Goal: Task Accomplishment & Management: Manage account settings

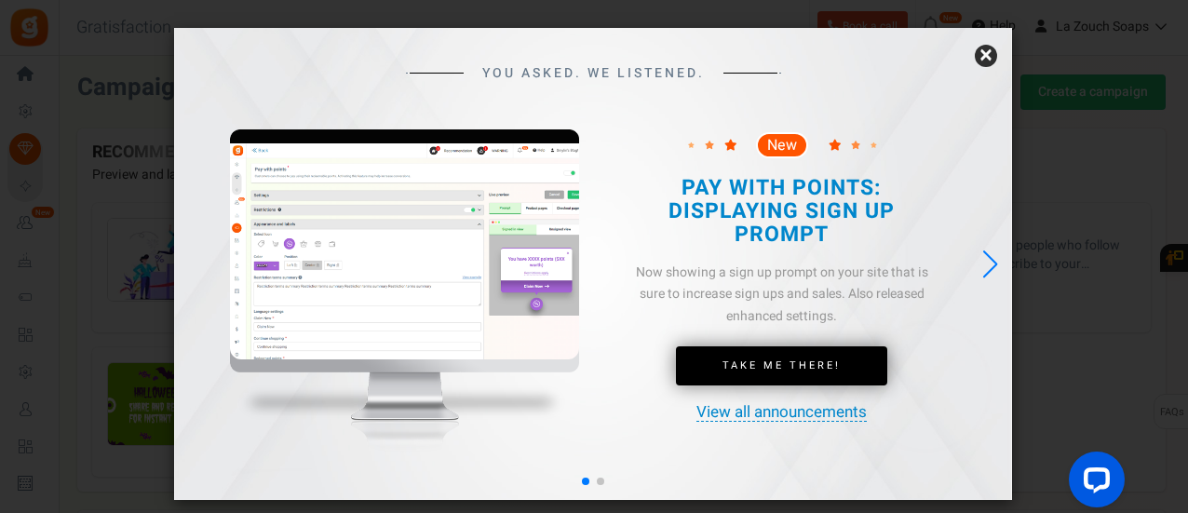
click at [992, 263] on div "Next slide" at bounding box center [990, 264] width 25 height 41
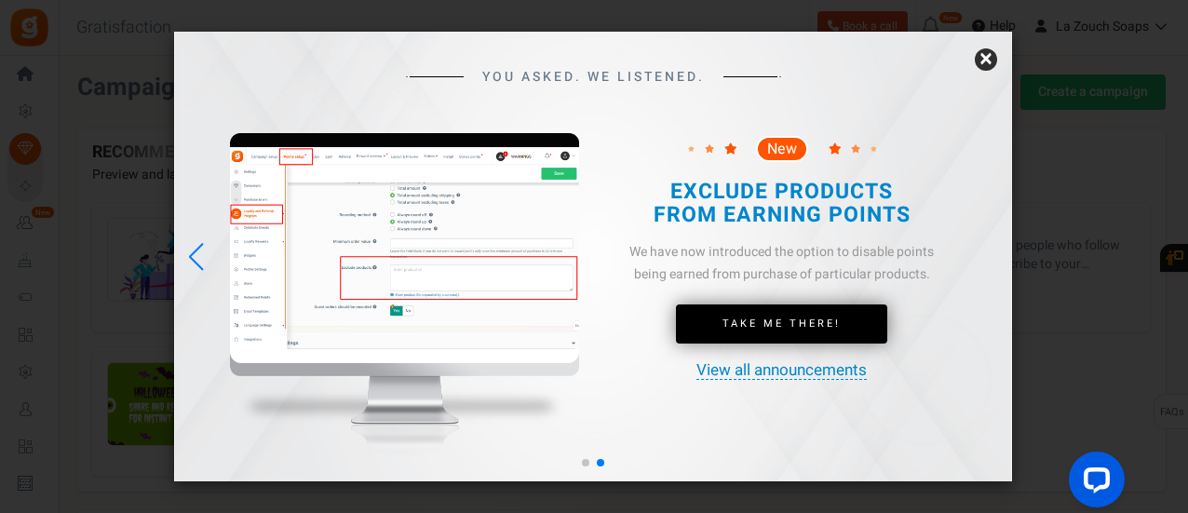
click at [983, 61] on link "×" at bounding box center [986, 59] width 22 height 22
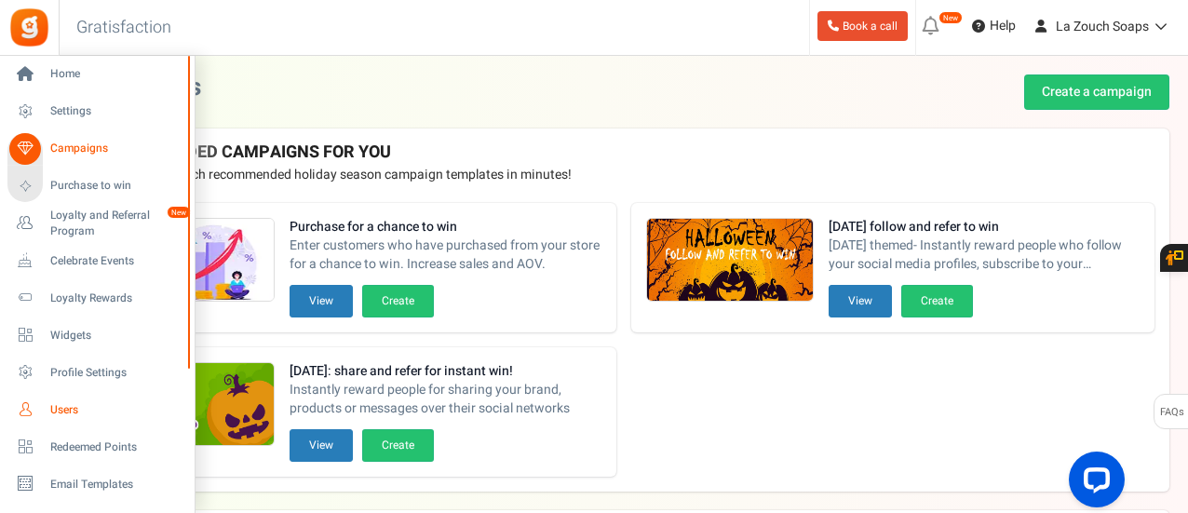
click at [63, 414] on span "Users" at bounding box center [115, 410] width 130 height 16
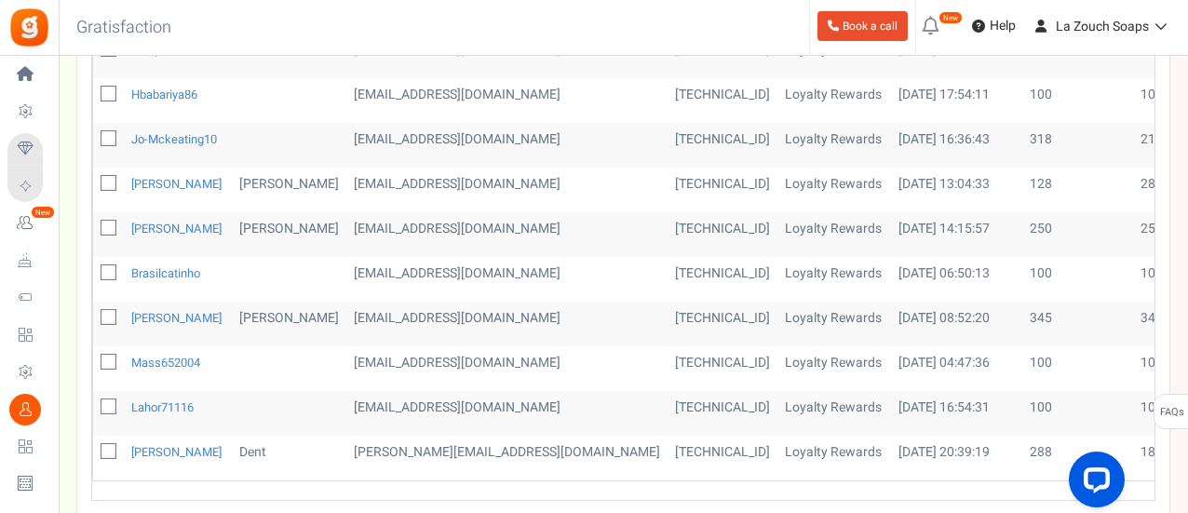
scroll to position [838, 0]
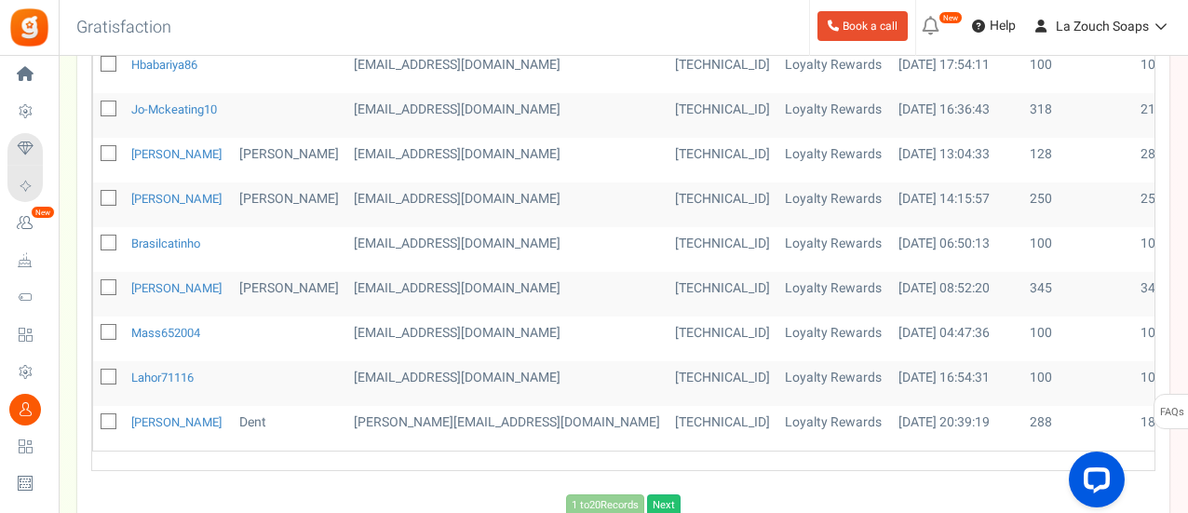
click at [107, 371] on icon at bounding box center [109, 377] width 12 height 12
click at [94, 372] on input "checkbox" at bounding box center [88, 378] width 12 height 12
checkbox input "true"
click at [106, 327] on icon at bounding box center [109, 333] width 12 height 12
click at [94, 328] on input "checkbox" at bounding box center [88, 334] width 12 height 12
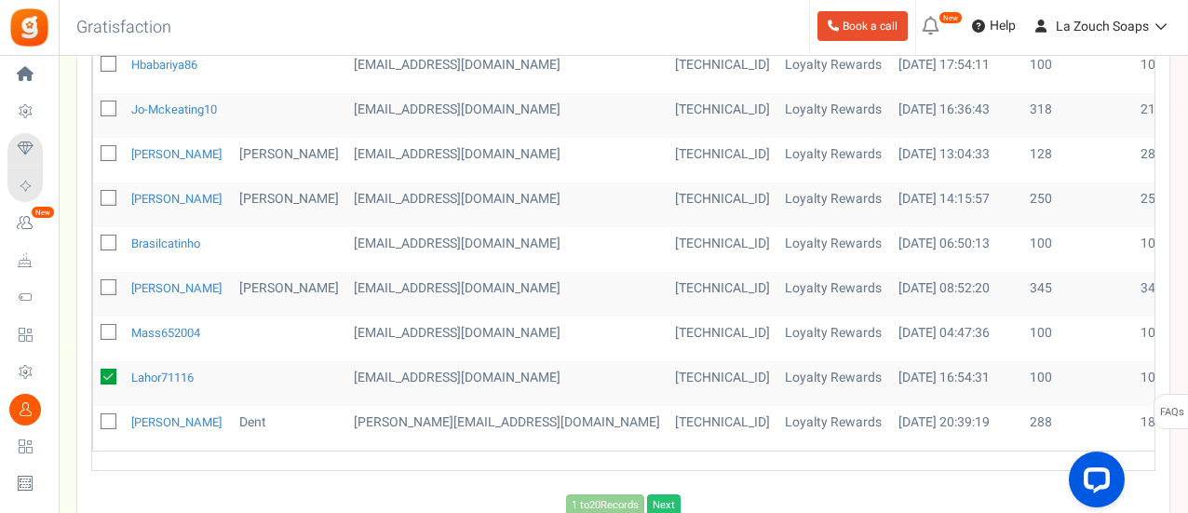
checkbox input "true"
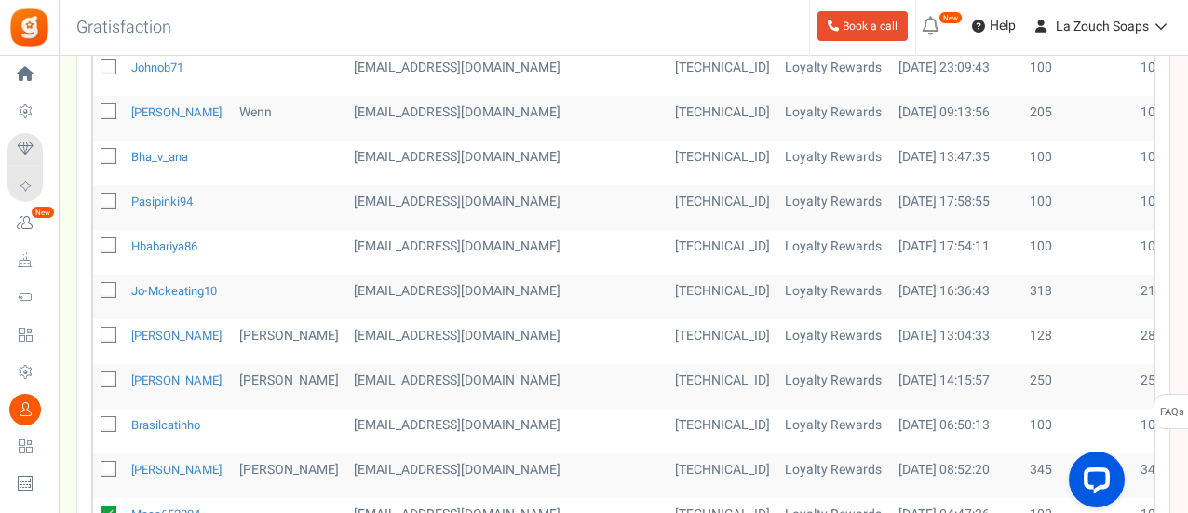
scroll to position [652, 0]
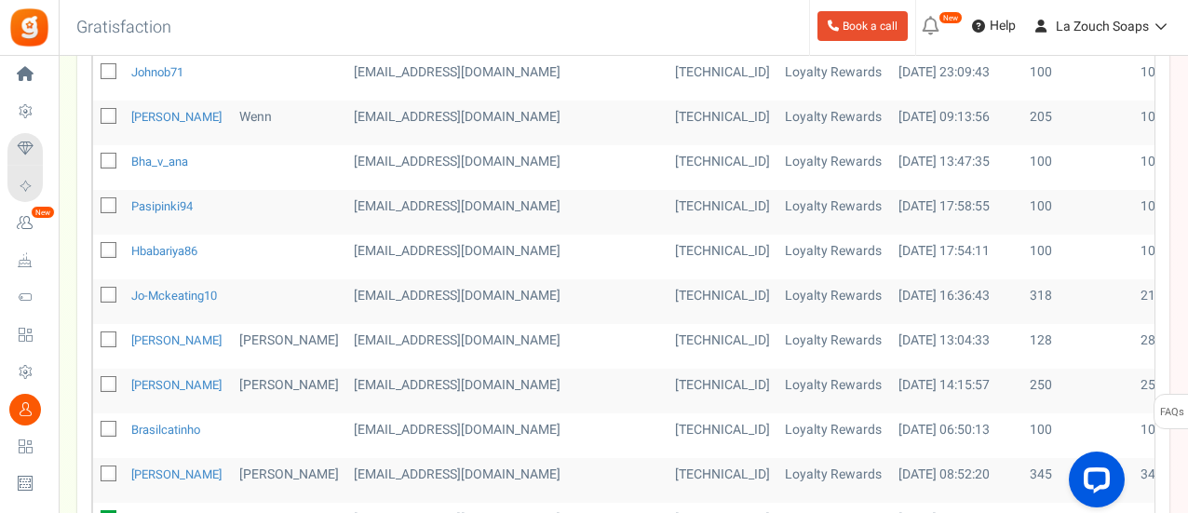
click at [107, 200] on icon at bounding box center [109, 206] width 12 height 12
click at [94, 201] on input "checkbox" at bounding box center [88, 207] width 12 height 12
checkbox input "true"
click at [106, 242] on span at bounding box center [109, 250] width 16 height 16
click at [94, 246] on input "checkbox" at bounding box center [88, 252] width 12 height 12
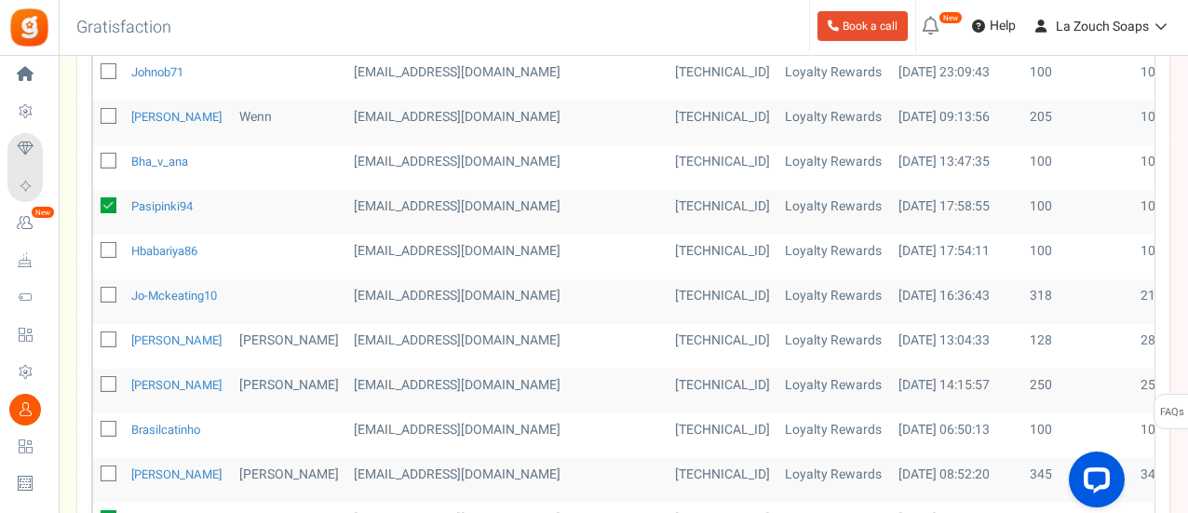
checkbox input "true"
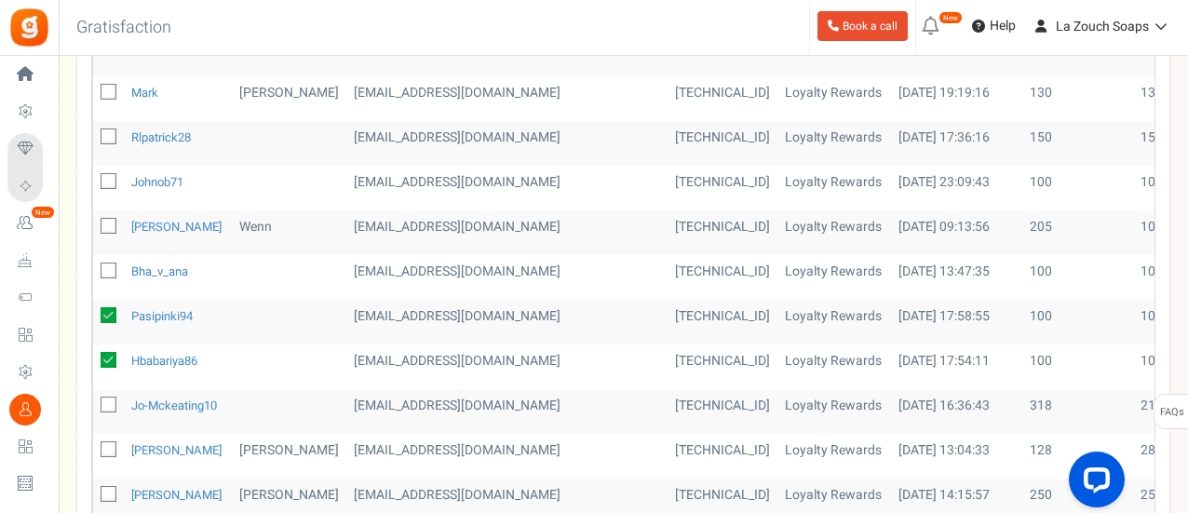
scroll to position [559, 0]
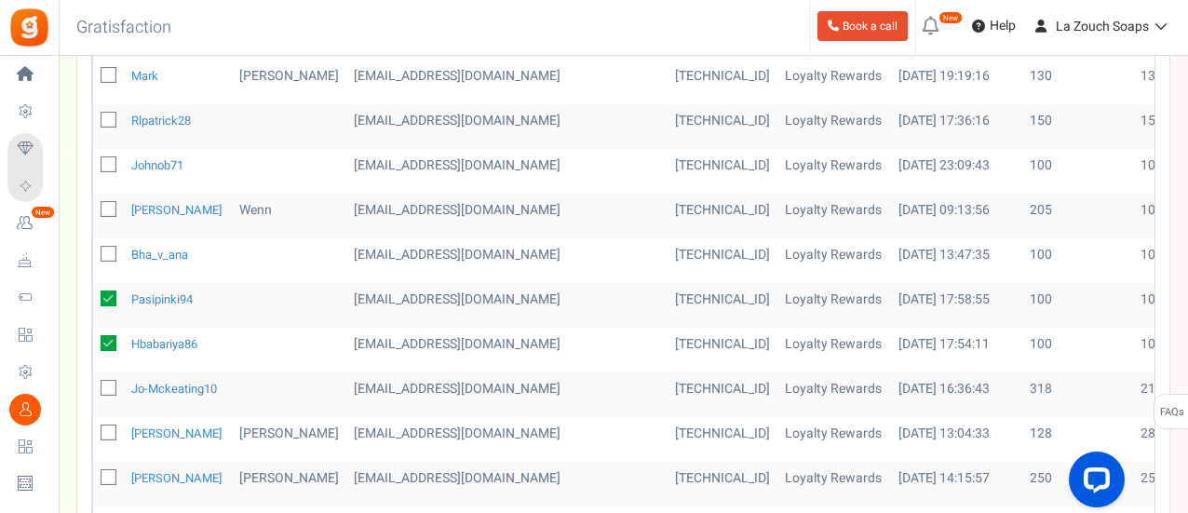
click at [101, 157] on span at bounding box center [109, 164] width 16 height 16
click at [94, 160] on input "checkbox" at bounding box center [88, 166] width 12 height 12
checkbox input "true"
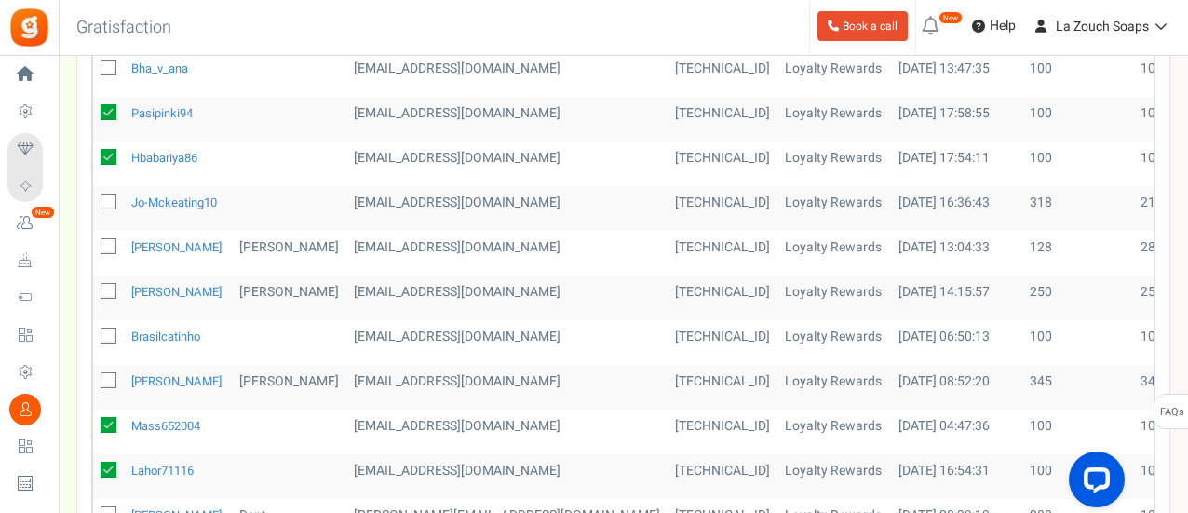
scroll to position [838, 0]
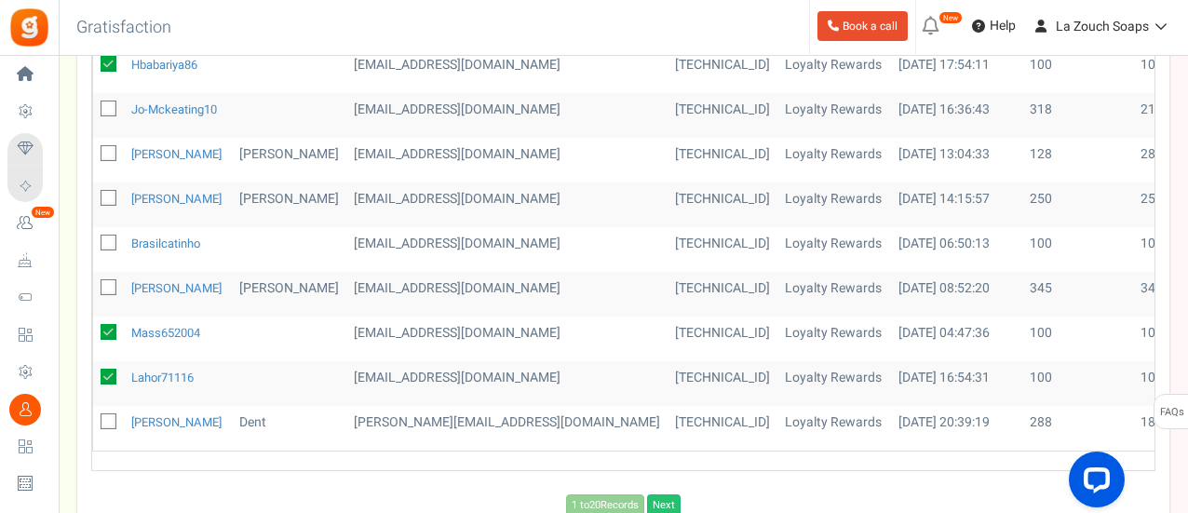
click at [103, 238] on icon at bounding box center [109, 243] width 12 height 12
click at [94, 238] on input "checkbox" at bounding box center [88, 244] width 12 height 12
checkbox input "true"
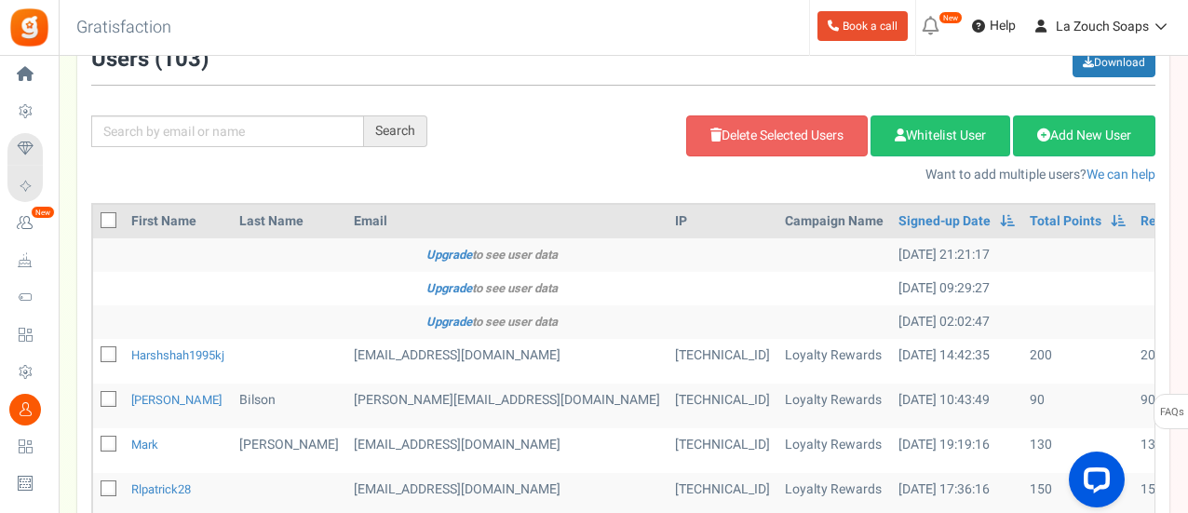
scroll to position [186, 0]
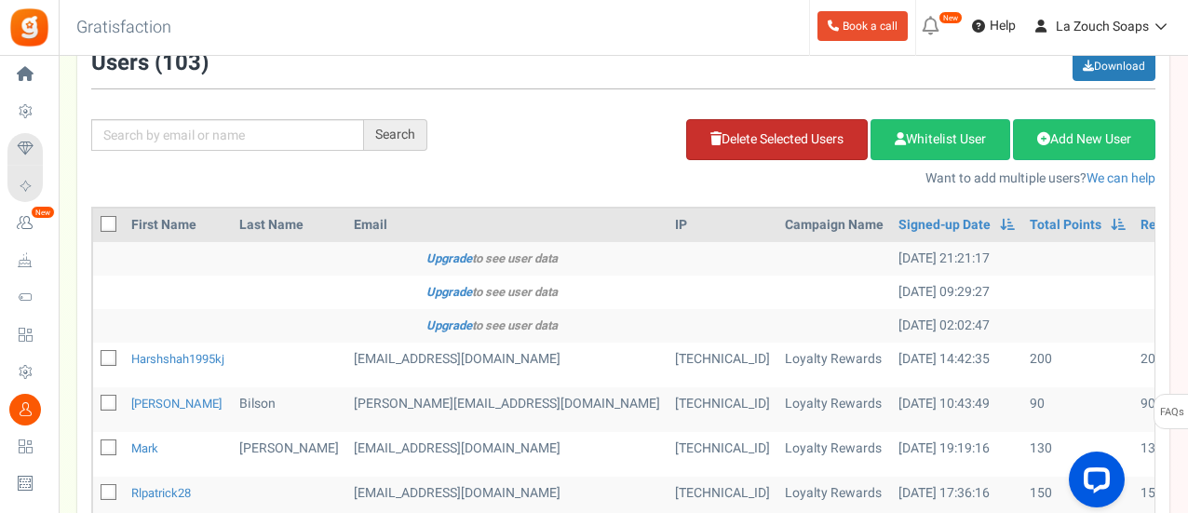
click at [729, 148] on link "Delete Selected Users" at bounding box center [777, 139] width 182 height 41
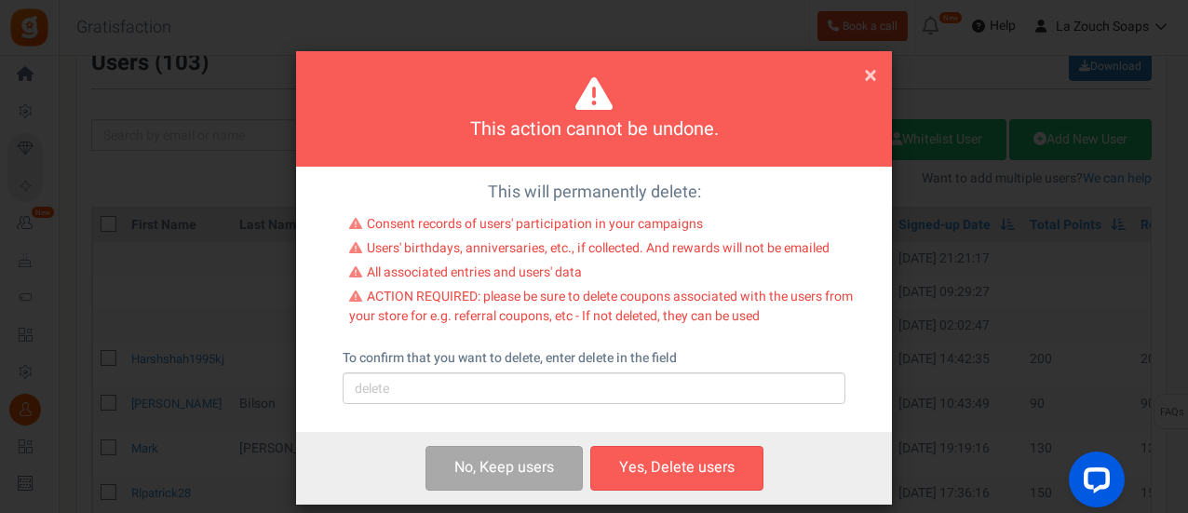
scroll to position [60, 0]
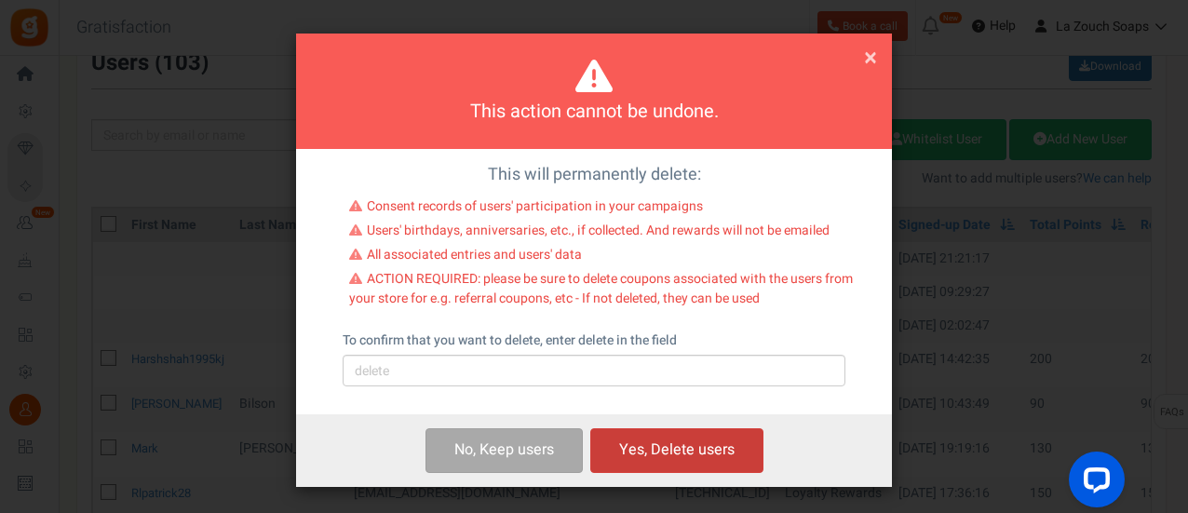
click at [687, 450] on button "Yes, Delete users" at bounding box center [676, 450] width 173 height 44
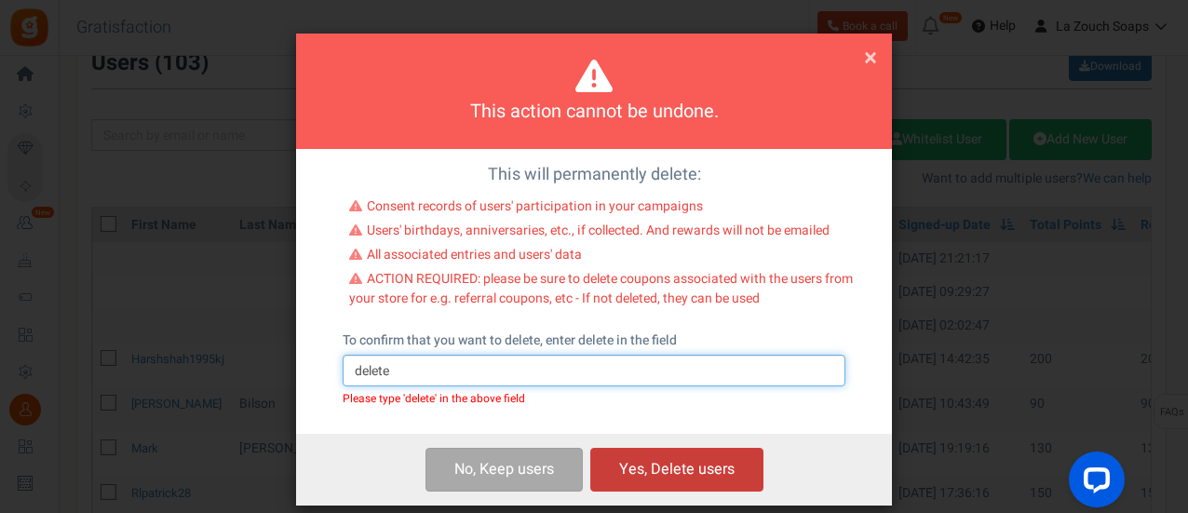
type input "delete"
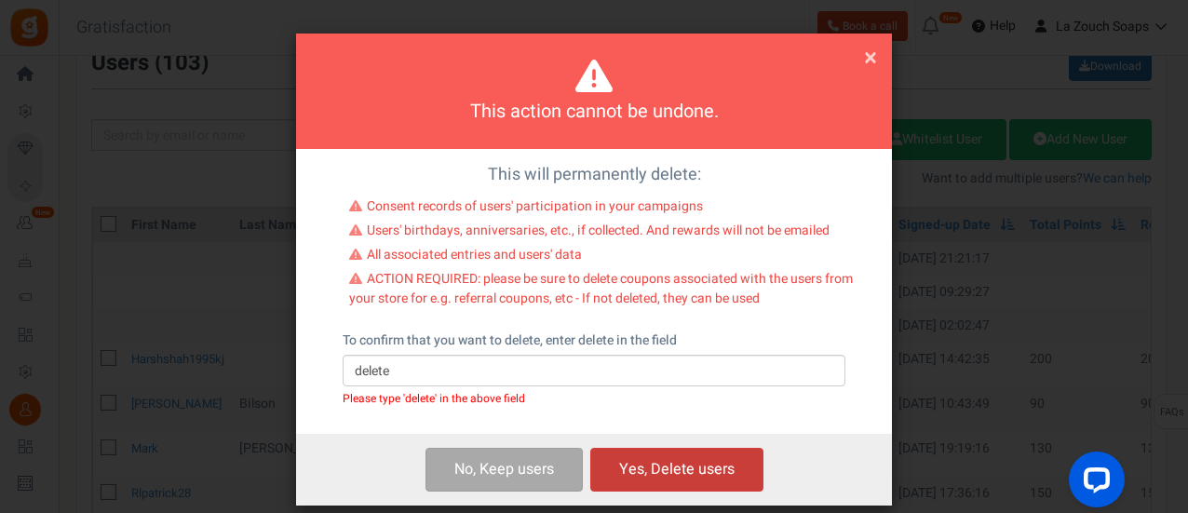
click at [691, 470] on button "Yes, Delete users" at bounding box center [676, 470] width 173 height 44
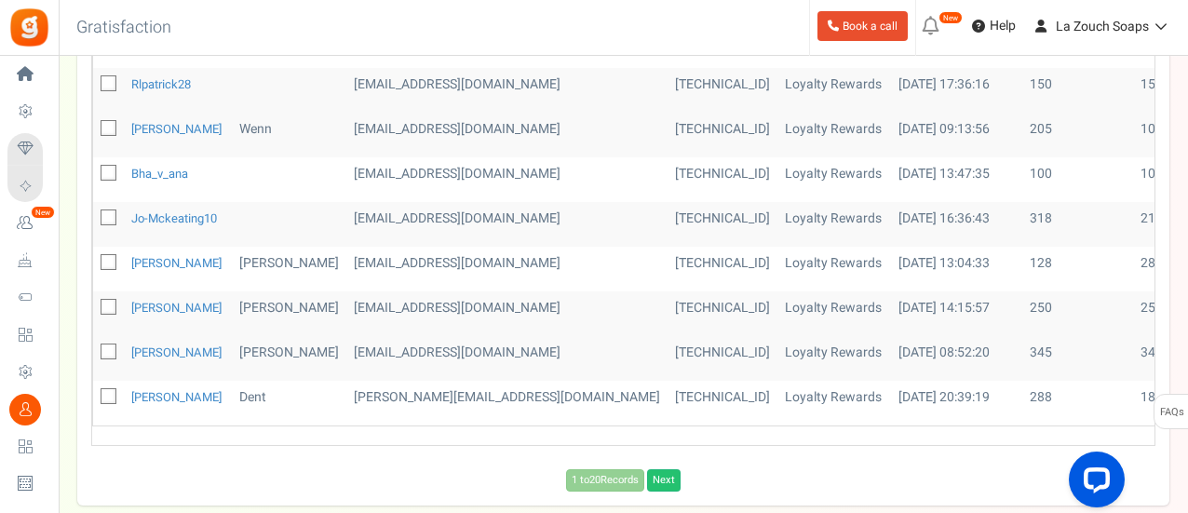
scroll to position [652, 0]
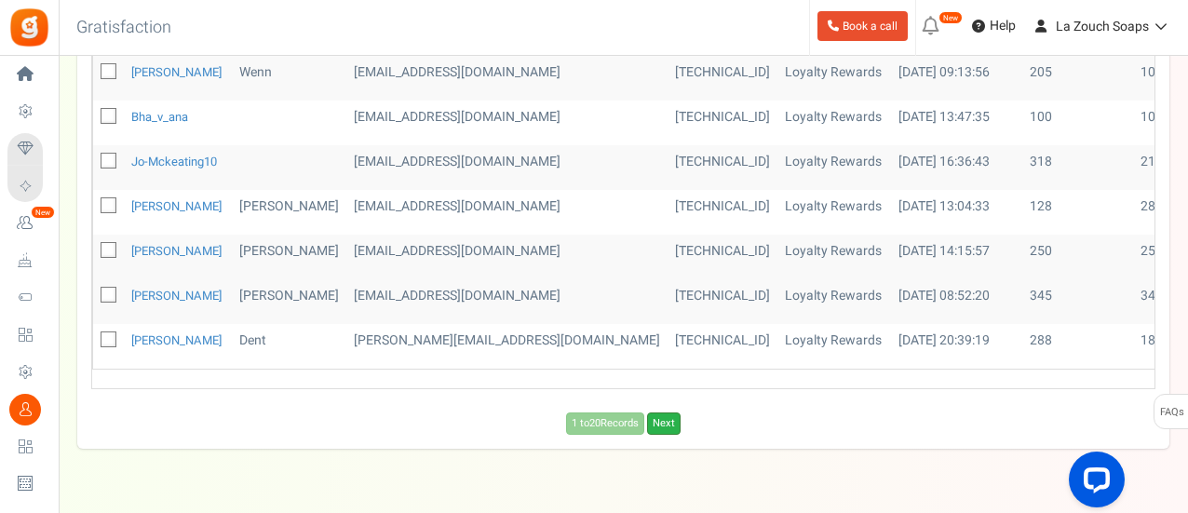
click at [680, 420] on link "Next" at bounding box center [664, 423] width 34 height 22
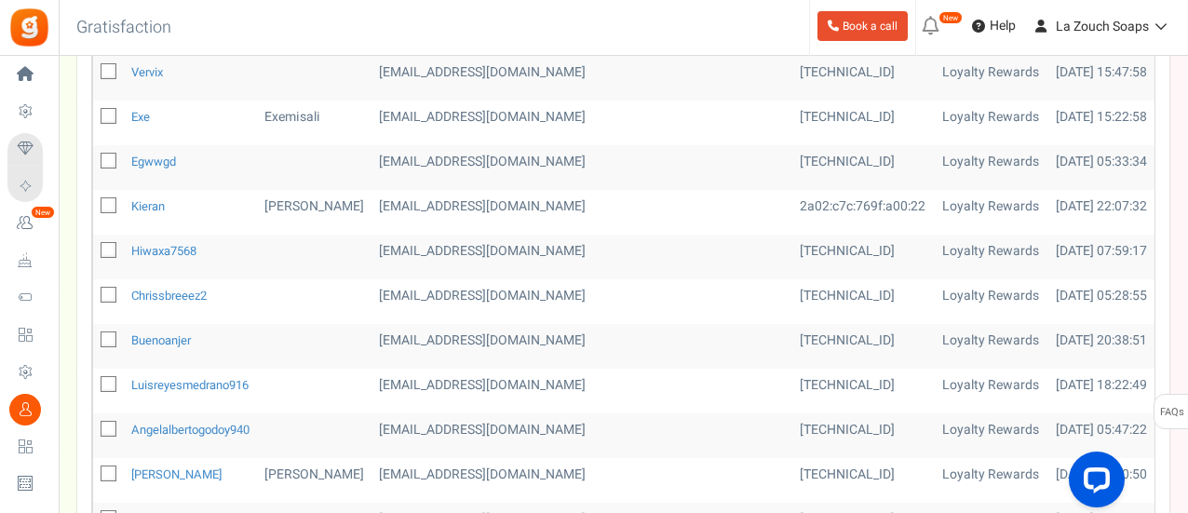
scroll to position [279, 0]
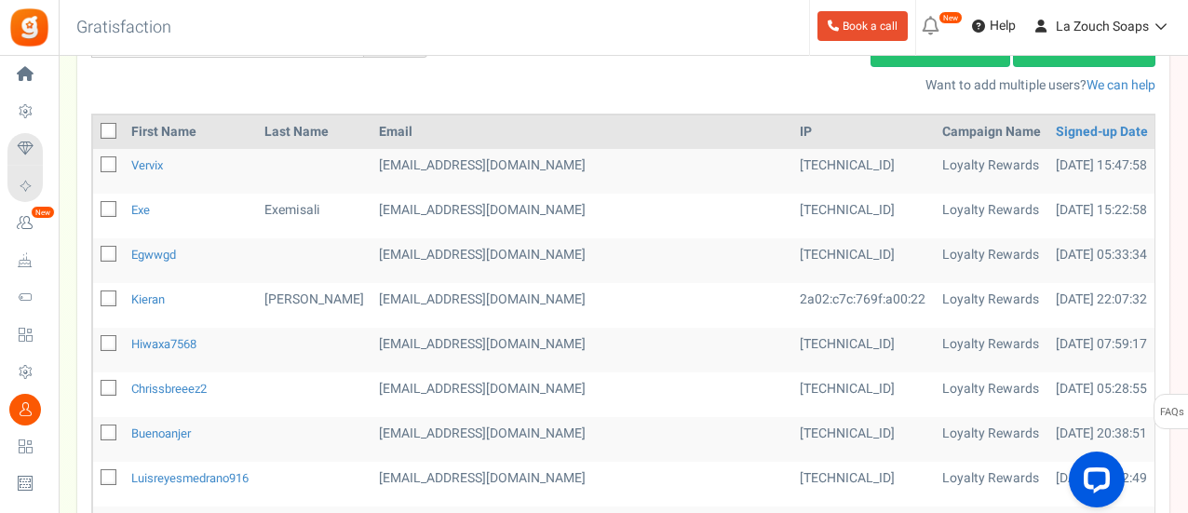
click at [108, 163] on icon at bounding box center [109, 165] width 12 height 12
click at [94, 163] on input "checkbox" at bounding box center [88, 166] width 12 height 12
checkbox input "true"
click at [115, 208] on span at bounding box center [109, 209] width 16 height 16
click at [94, 208] on input "checkbox" at bounding box center [88, 211] width 12 height 12
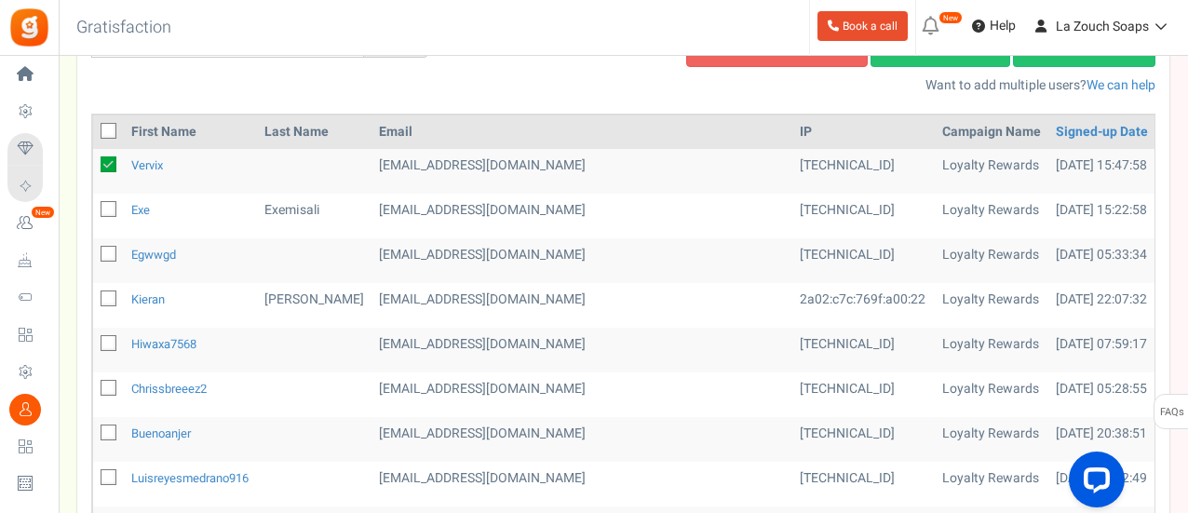
checkbox input "true"
click at [112, 253] on icon at bounding box center [109, 255] width 12 height 12
click at [94, 253] on input "checkbox" at bounding box center [88, 255] width 12 height 12
checkbox input "true"
click at [103, 303] on label at bounding box center [109, 299] width 16 height 18
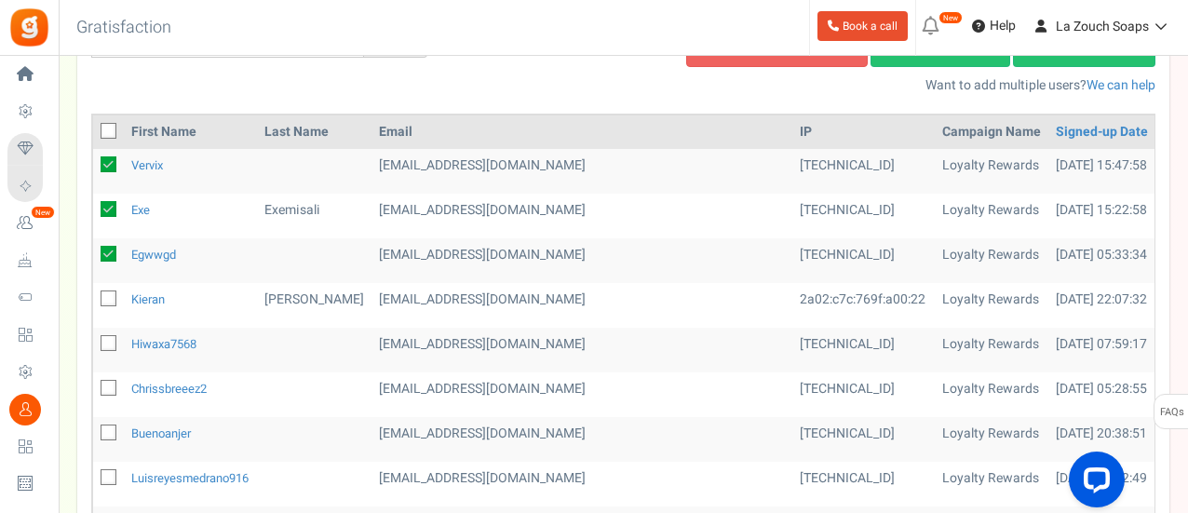
click at [94, 303] on input "checkbox" at bounding box center [88, 300] width 12 height 12
checkbox input "true"
click at [111, 335] on span at bounding box center [109, 343] width 16 height 16
click at [94, 339] on input "checkbox" at bounding box center [88, 345] width 12 height 12
checkbox input "true"
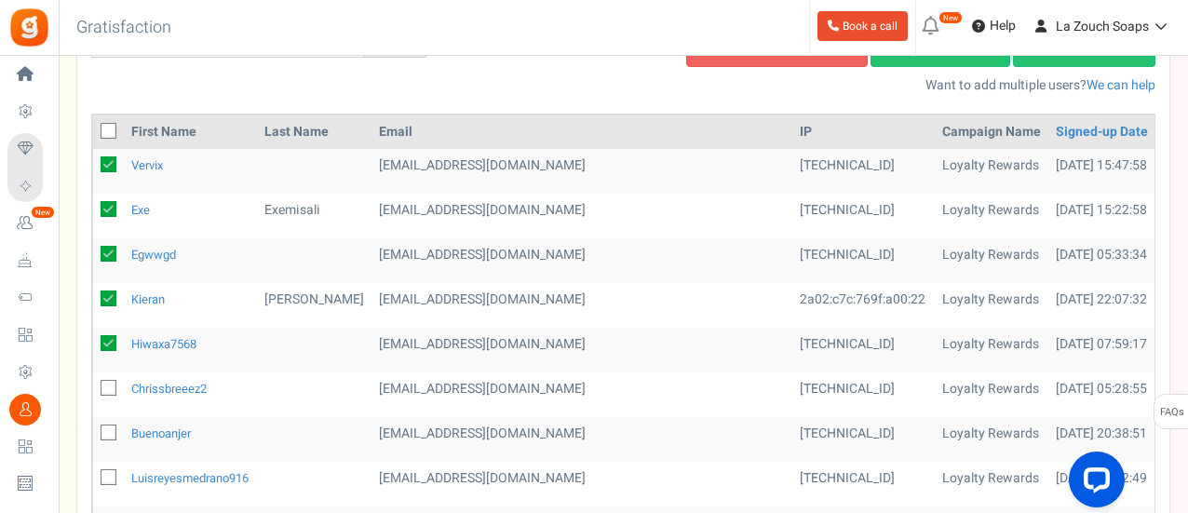
click at [112, 380] on span at bounding box center [109, 388] width 16 height 16
click at [94, 384] on input "checkbox" at bounding box center [88, 390] width 12 height 12
checkbox input "true"
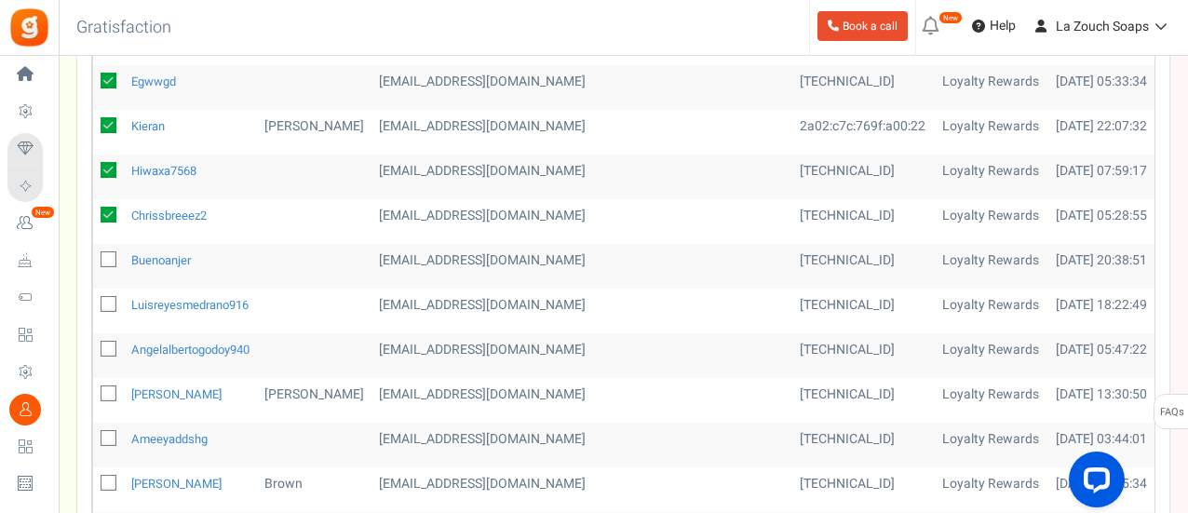
scroll to position [465, 0]
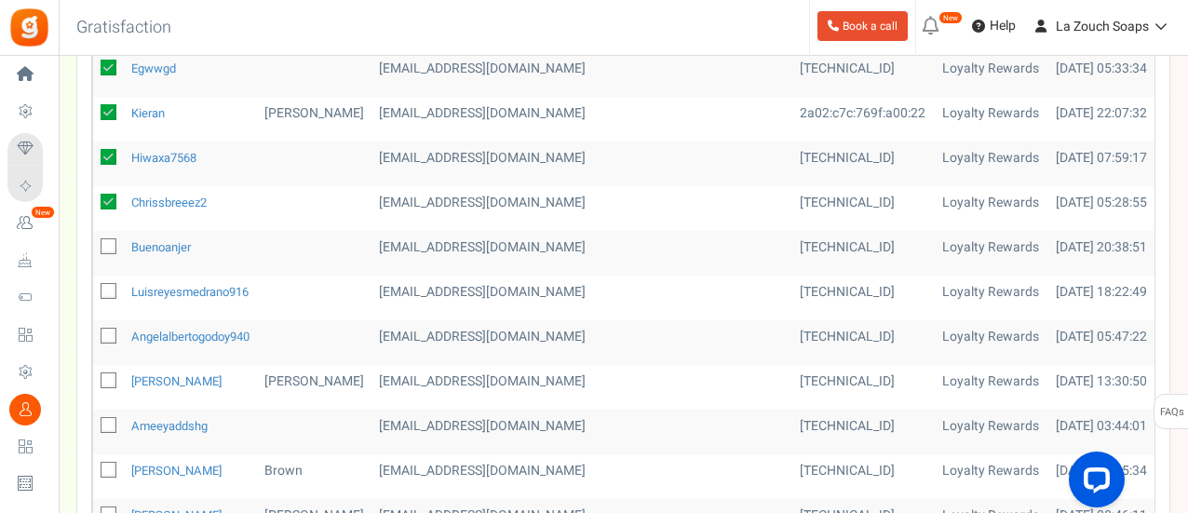
click at [106, 245] on icon at bounding box center [109, 247] width 12 height 12
click at [94, 245] on input "checkbox" at bounding box center [88, 248] width 12 height 12
checkbox input "true"
click at [99, 290] on td at bounding box center [108, 298] width 31 height 45
click at [107, 288] on icon at bounding box center [109, 292] width 12 height 12
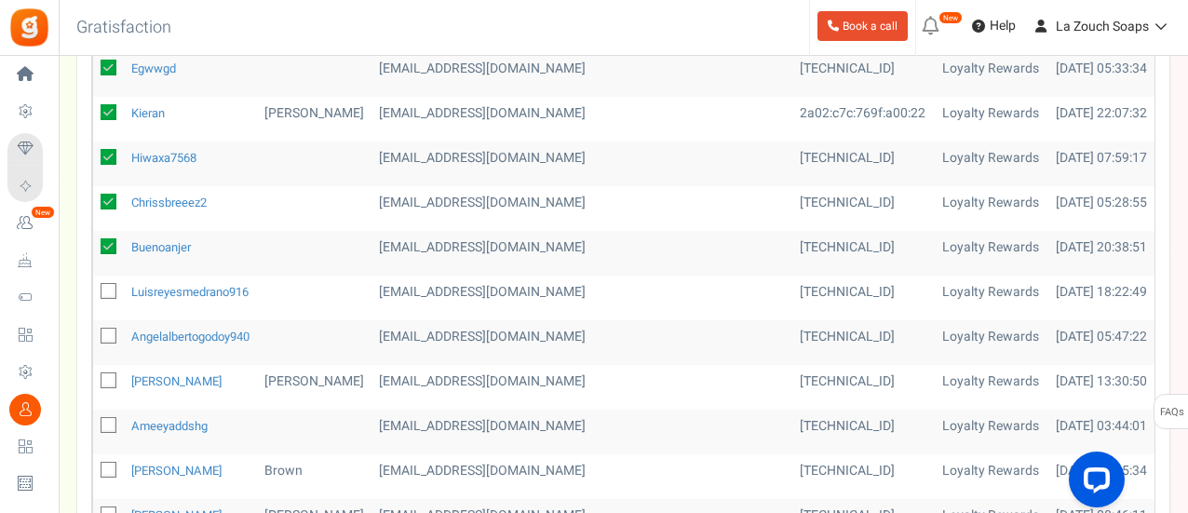
click at [94, 288] on input "checkbox" at bounding box center [88, 293] width 12 height 12
checkbox input "true"
click at [110, 330] on icon at bounding box center [109, 336] width 12 height 12
click at [94, 331] on input "checkbox" at bounding box center [88, 337] width 12 height 12
checkbox input "true"
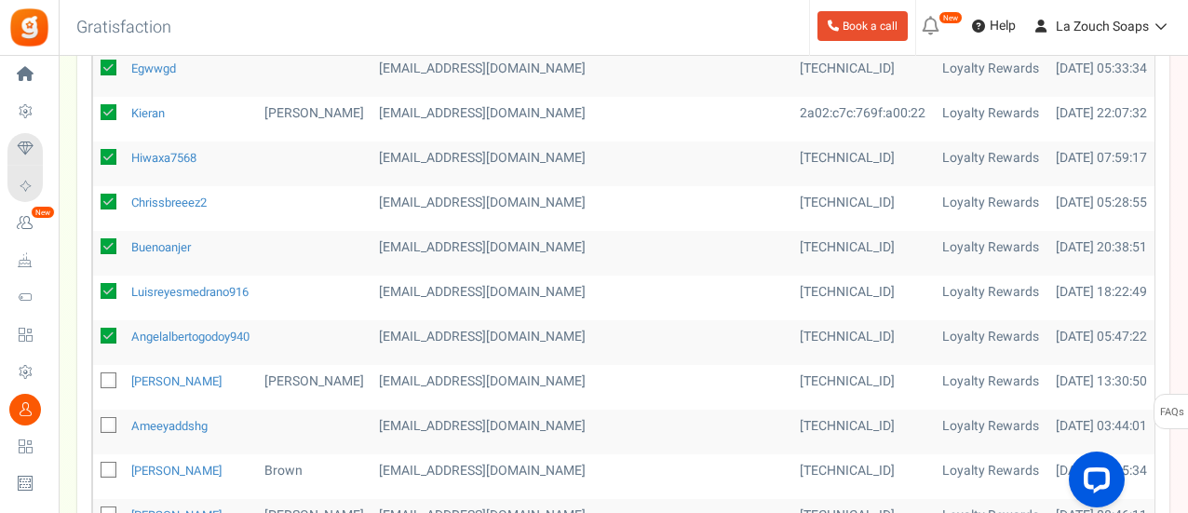
click at [106, 420] on icon at bounding box center [109, 426] width 12 height 12
click at [94, 421] on input "checkbox" at bounding box center [88, 427] width 12 height 12
checkbox input "true"
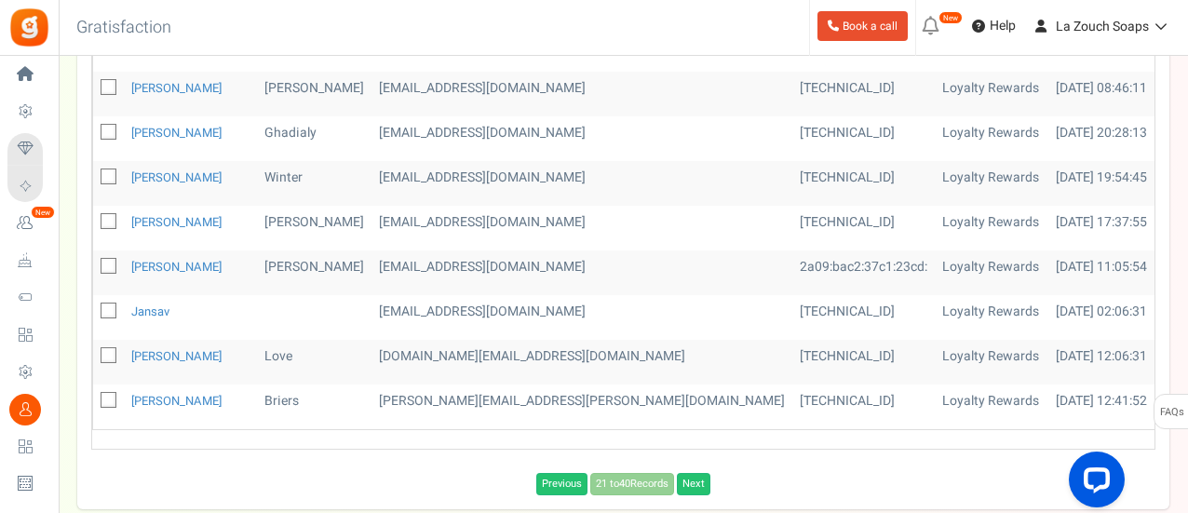
scroll to position [931, 0]
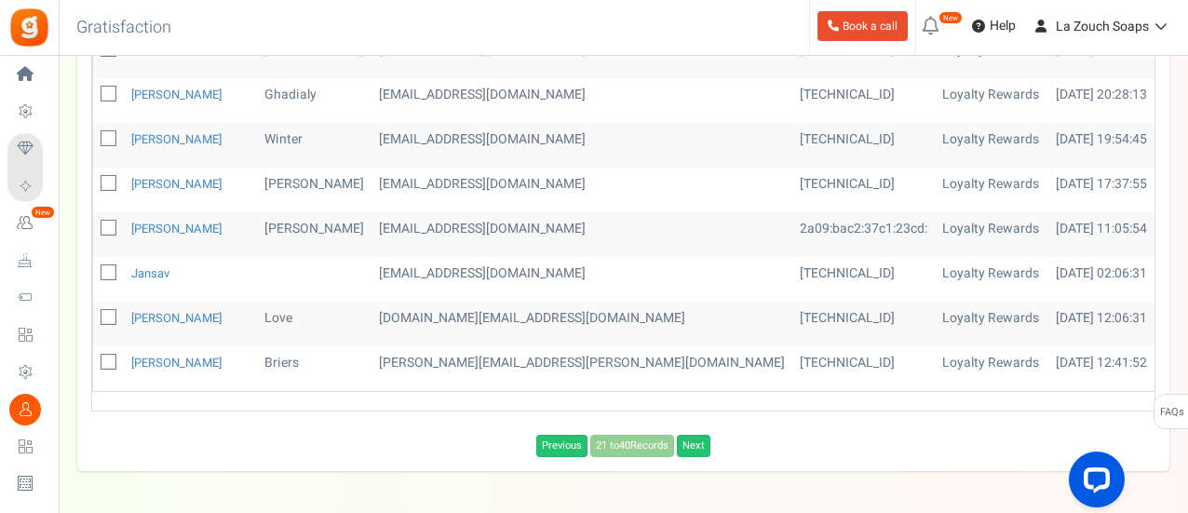
click at [115, 264] on span at bounding box center [109, 272] width 16 height 16
click at [94, 268] on input "checkbox" at bounding box center [88, 274] width 12 height 12
checkbox input "true"
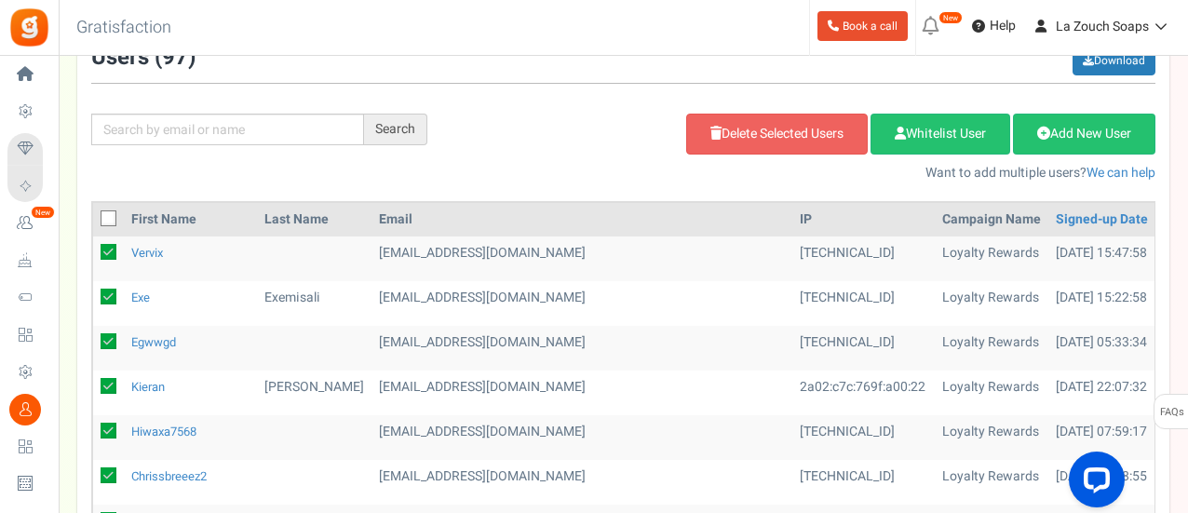
scroll to position [186, 0]
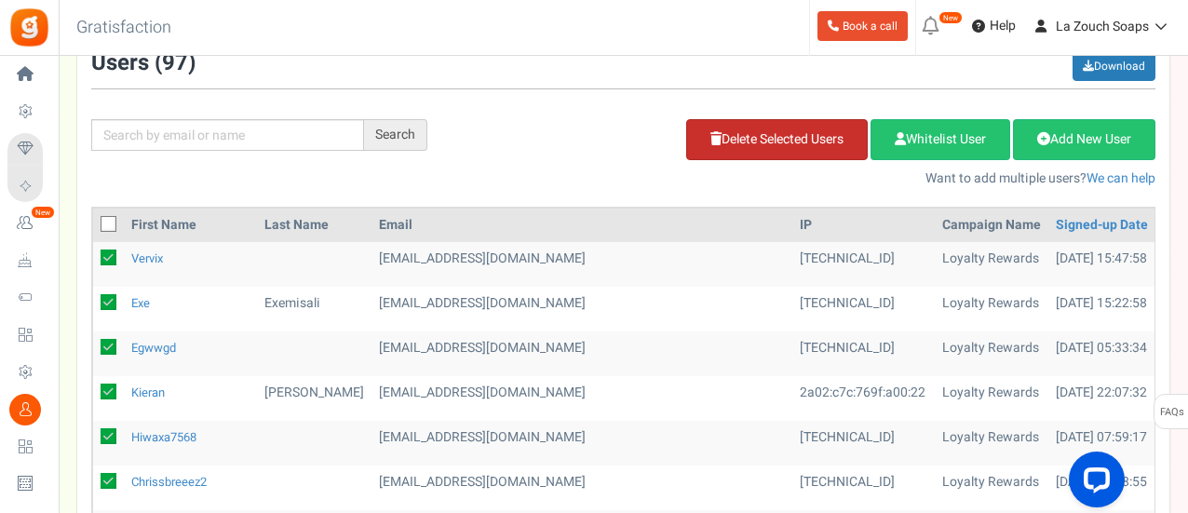
click at [817, 143] on link "Delete Selected Users" at bounding box center [777, 139] width 182 height 41
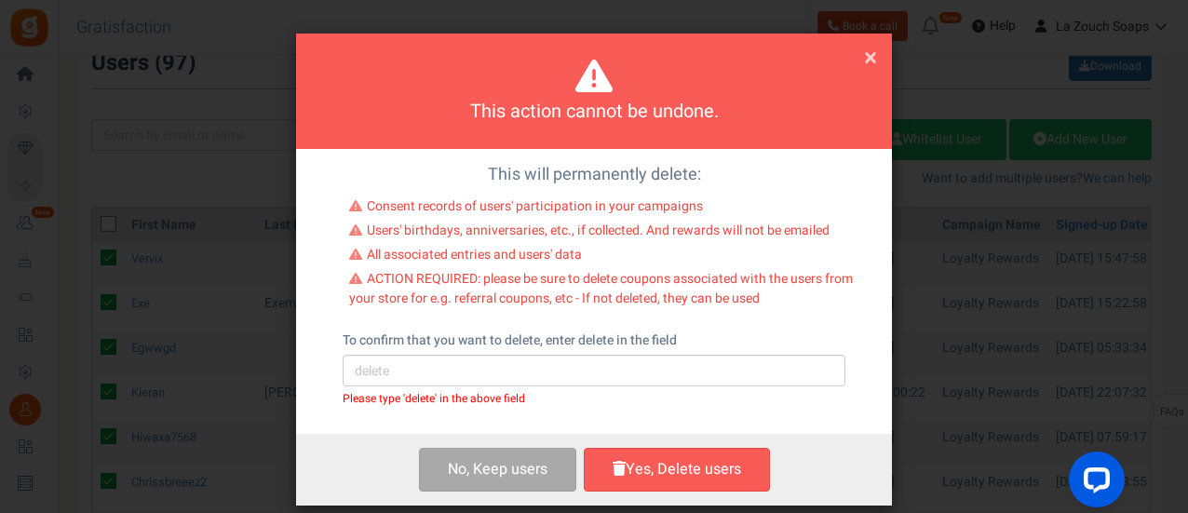
scroll to position [0, 0]
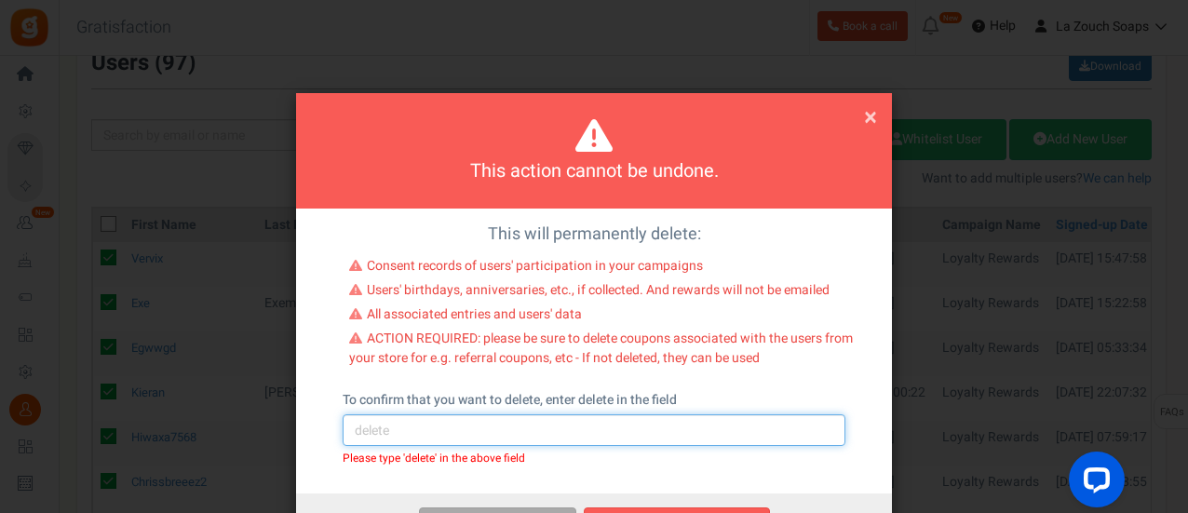
click at [479, 437] on input "text" at bounding box center [594, 430] width 503 height 32
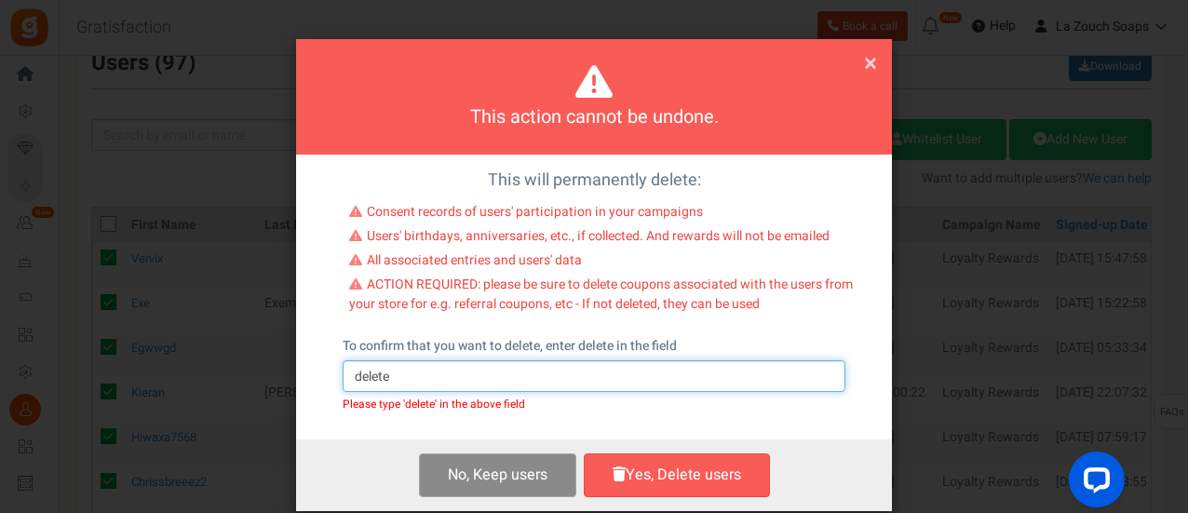
scroll to position [79, 0]
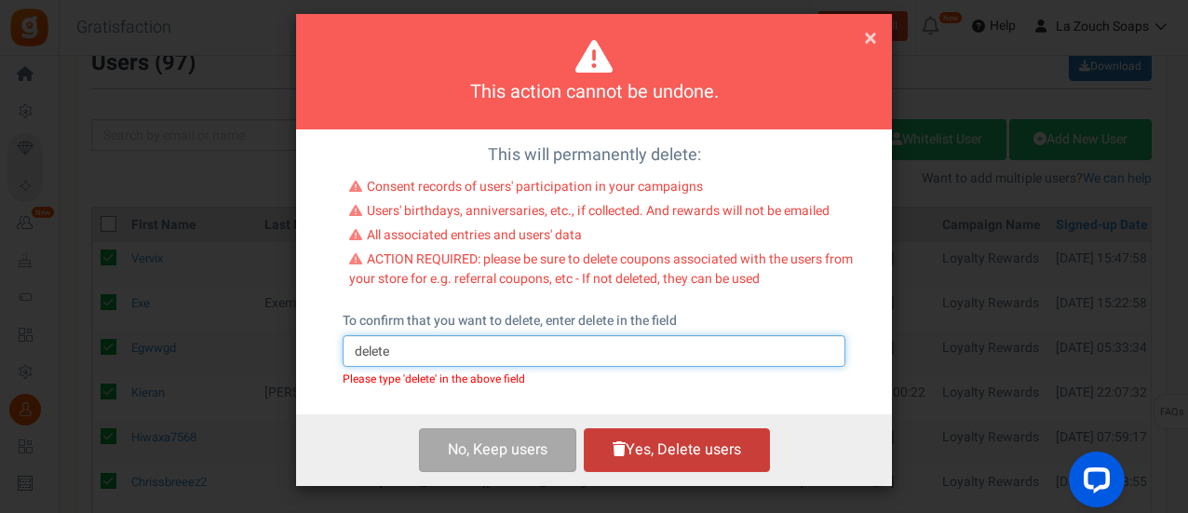
type input "delete"
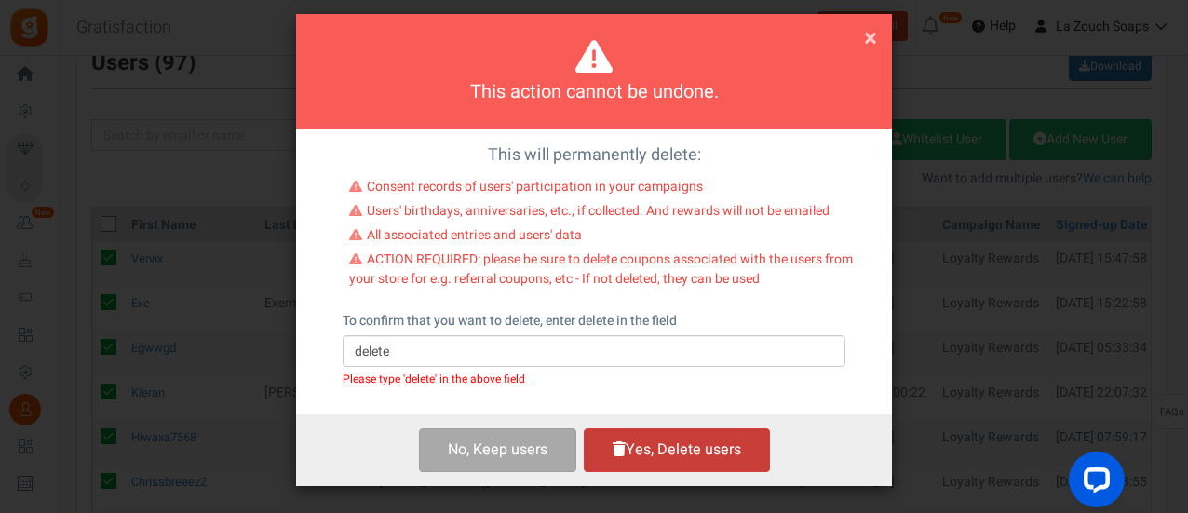
click at [714, 444] on button "Yes, Delete users" at bounding box center [677, 450] width 186 height 44
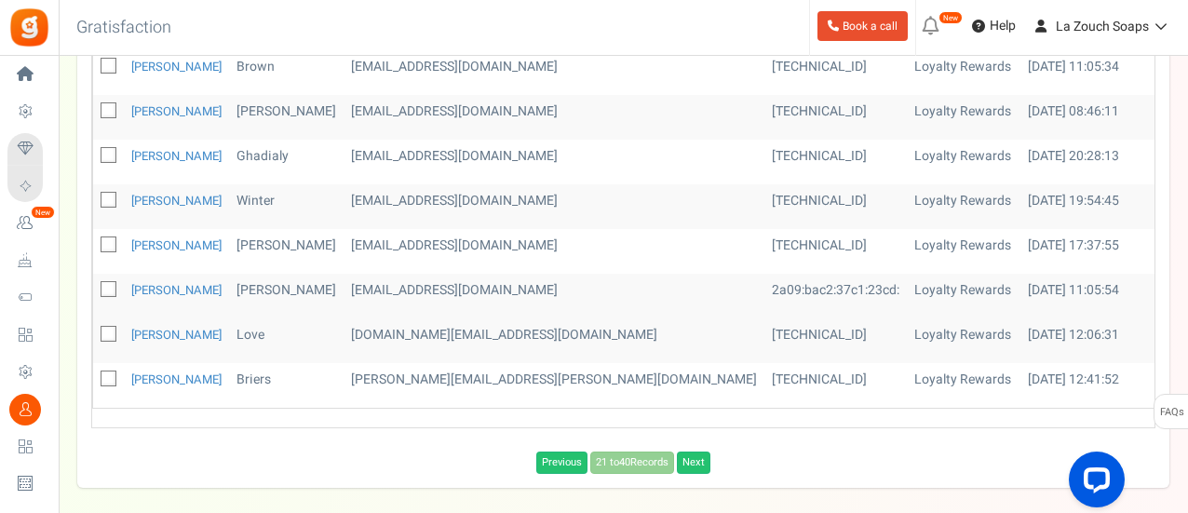
scroll to position [465, 0]
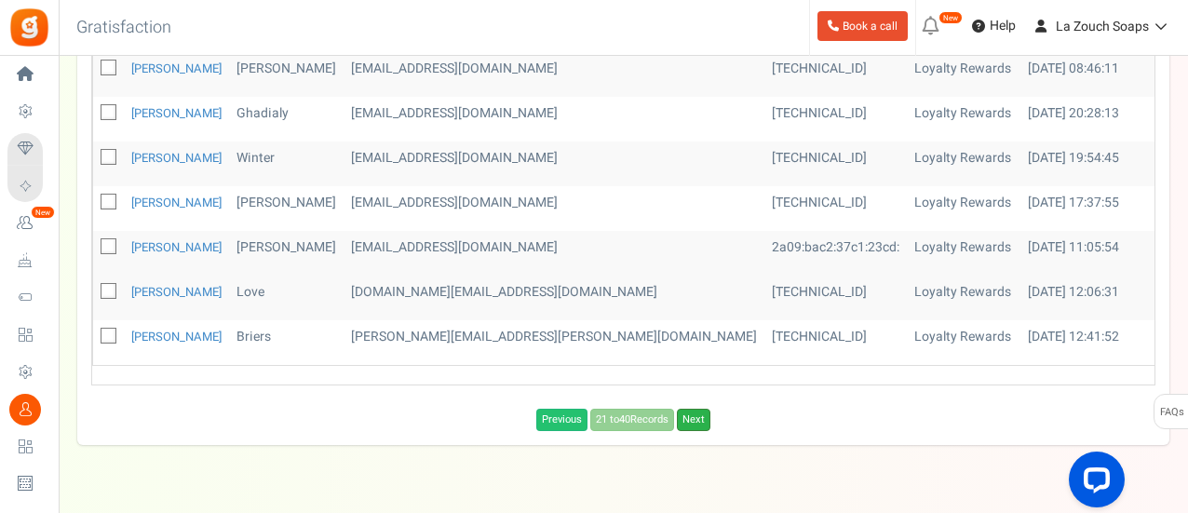
click at [702, 420] on link "Next" at bounding box center [694, 420] width 34 height 22
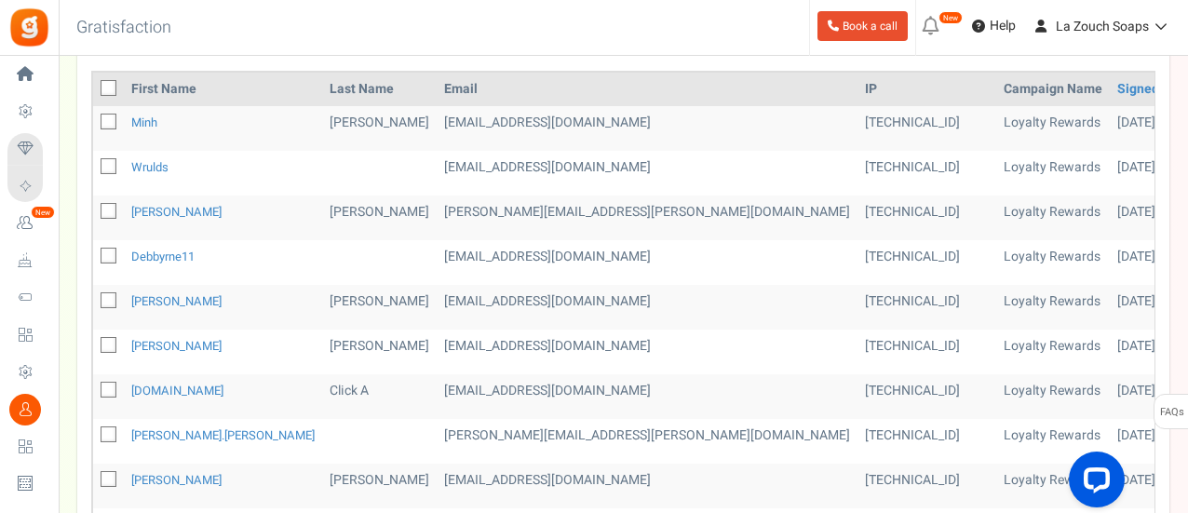
scroll to position [279, 0]
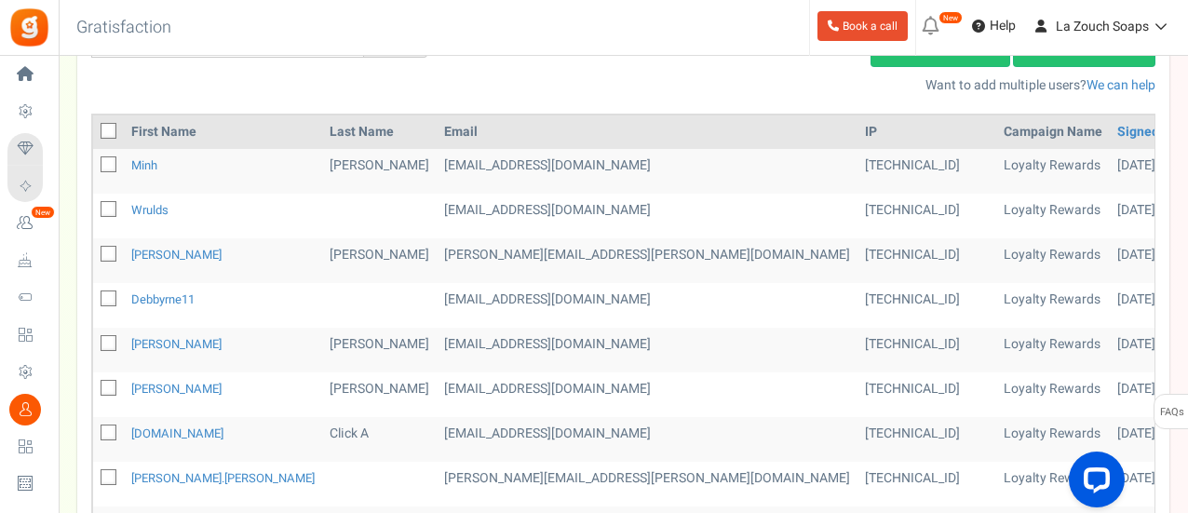
click at [108, 161] on icon at bounding box center [109, 165] width 12 height 12
click at [94, 161] on input "checkbox" at bounding box center [88, 166] width 12 height 12
checkbox input "true"
click at [110, 204] on icon at bounding box center [109, 210] width 12 height 12
click at [94, 205] on input "checkbox" at bounding box center [88, 211] width 12 height 12
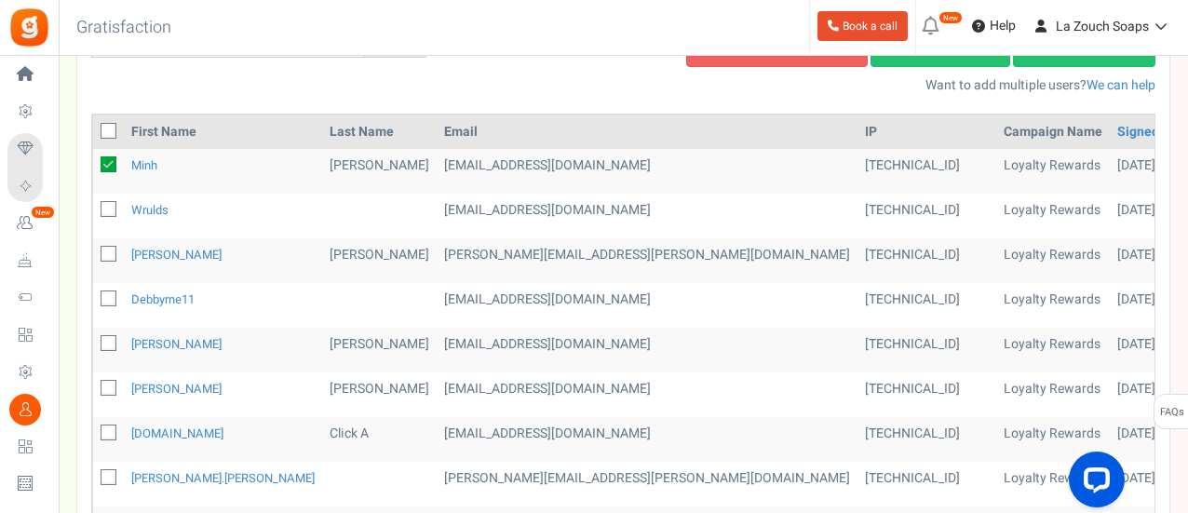
checkbox input "true"
click at [109, 297] on icon at bounding box center [109, 299] width 12 height 12
click at [94, 297] on input "checkbox" at bounding box center [88, 300] width 12 height 12
click at [104, 290] on icon at bounding box center [109, 298] width 16 height 16
click at [94, 294] on input "checkbox" at bounding box center [88, 300] width 12 height 12
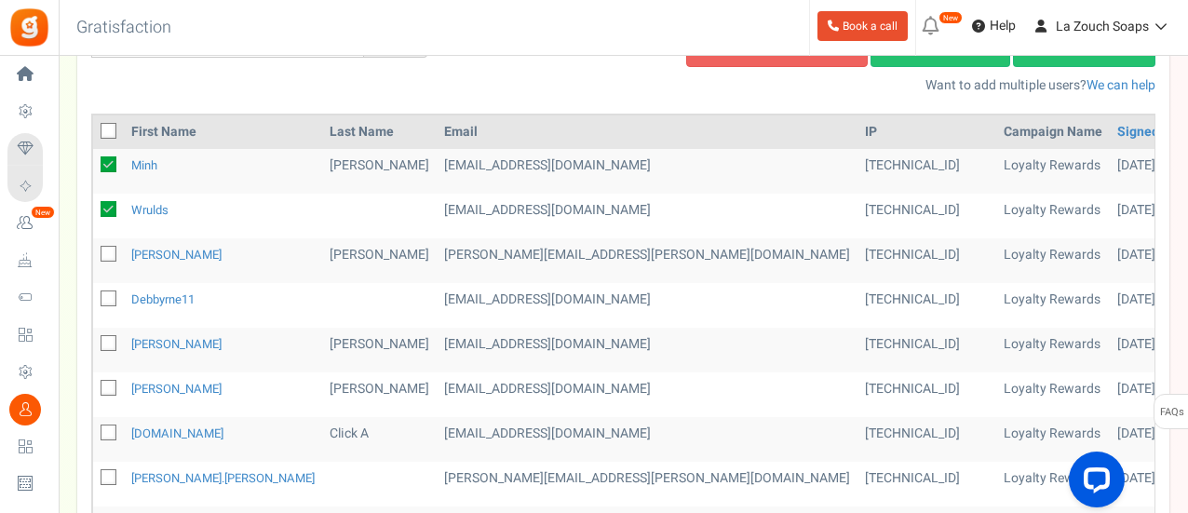
click at [107, 296] on icon at bounding box center [109, 299] width 12 height 12
click at [94, 296] on input "checkbox" at bounding box center [88, 300] width 12 height 12
checkbox input "true"
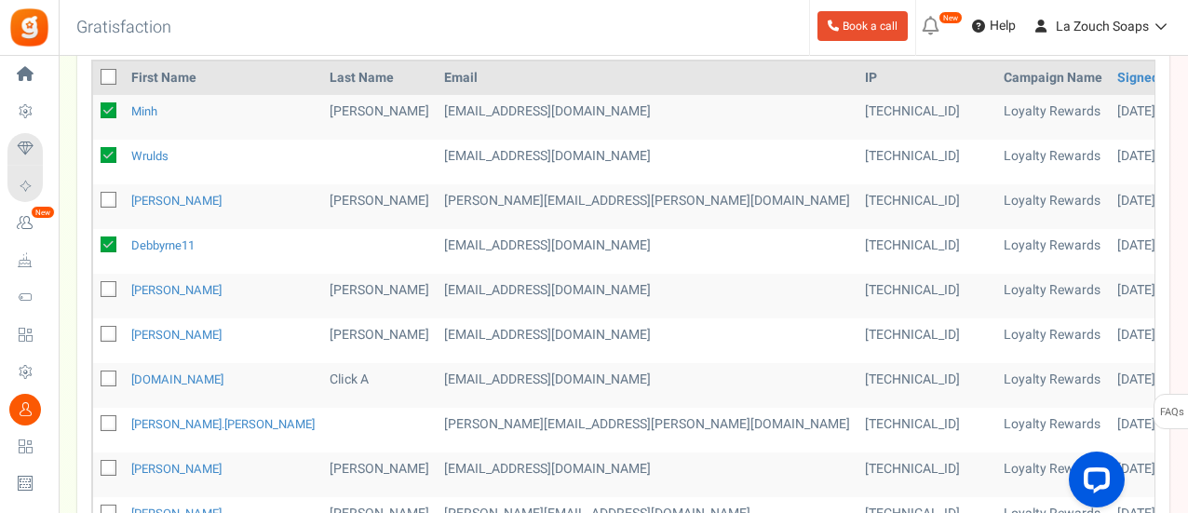
scroll to position [372, 0]
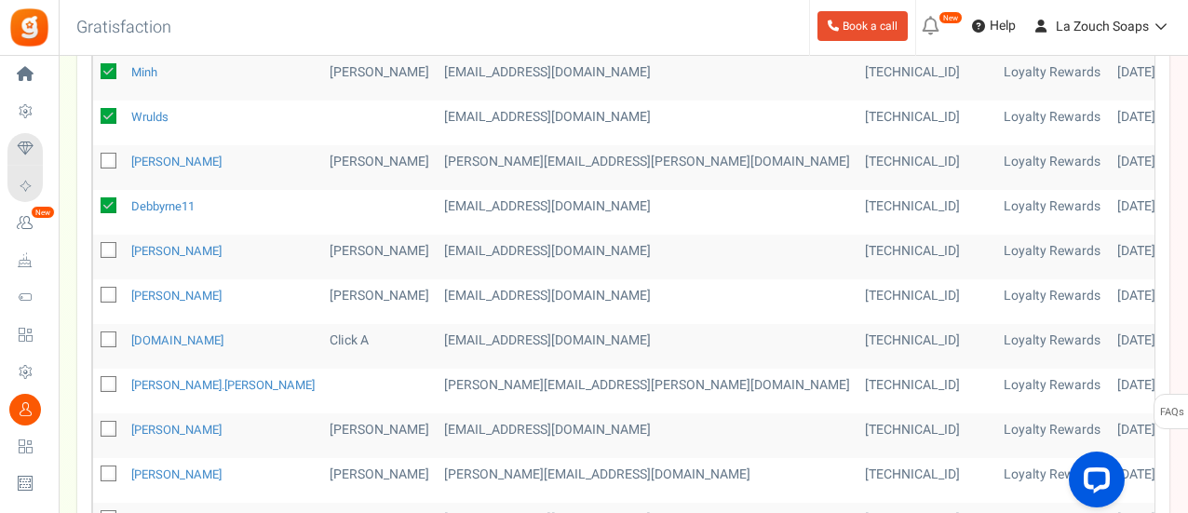
click at [108, 334] on icon at bounding box center [109, 340] width 12 height 12
click at [94, 335] on input "checkbox" at bounding box center [88, 341] width 12 height 12
checkbox input "true"
click at [112, 380] on icon at bounding box center [109, 385] width 12 height 12
click at [94, 380] on input "checkbox" at bounding box center [88, 386] width 12 height 12
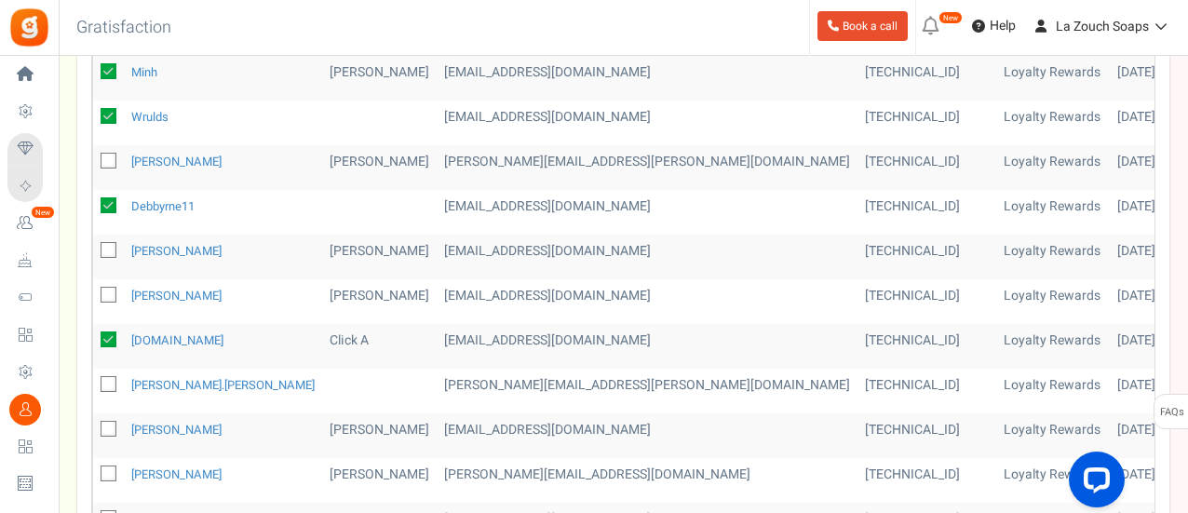
checkbox input "true"
click at [103, 421] on span at bounding box center [109, 429] width 16 height 16
click at [94, 425] on input "checkbox" at bounding box center [88, 431] width 12 height 12
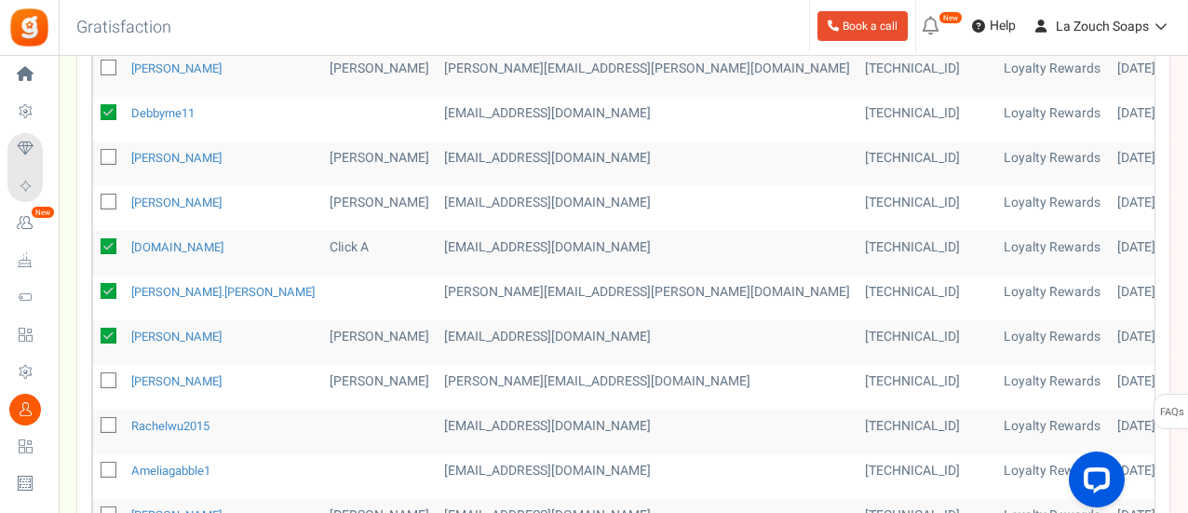
click at [101, 328] on icon at bounding box center [109, 336] width 16 height 16
click at [94, 331] on input "checkbox" at bounding box center [88, 337] width 12 height 12
checkbox input "false"
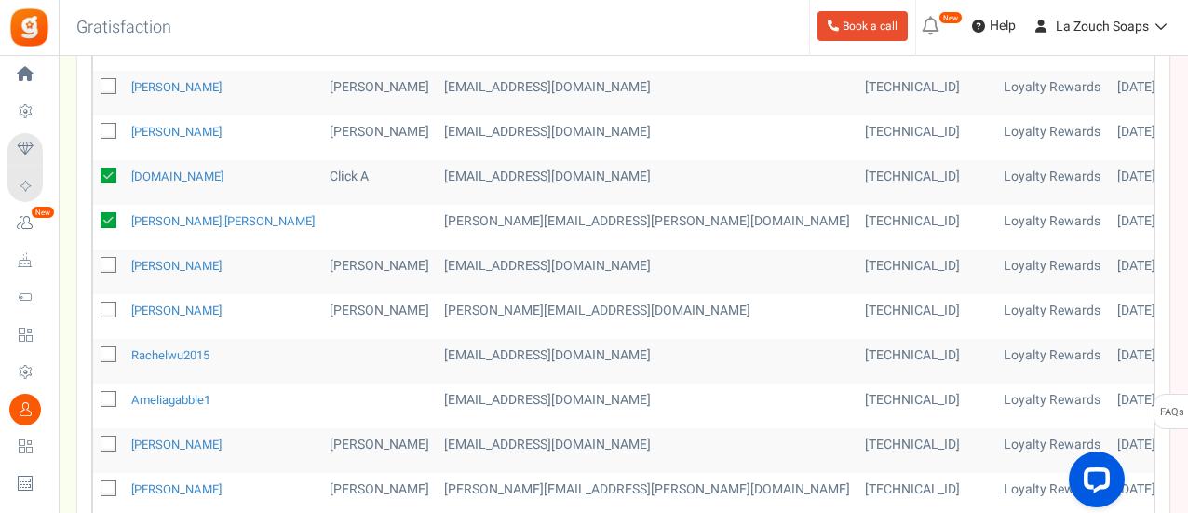
scroll to position [559, 0]
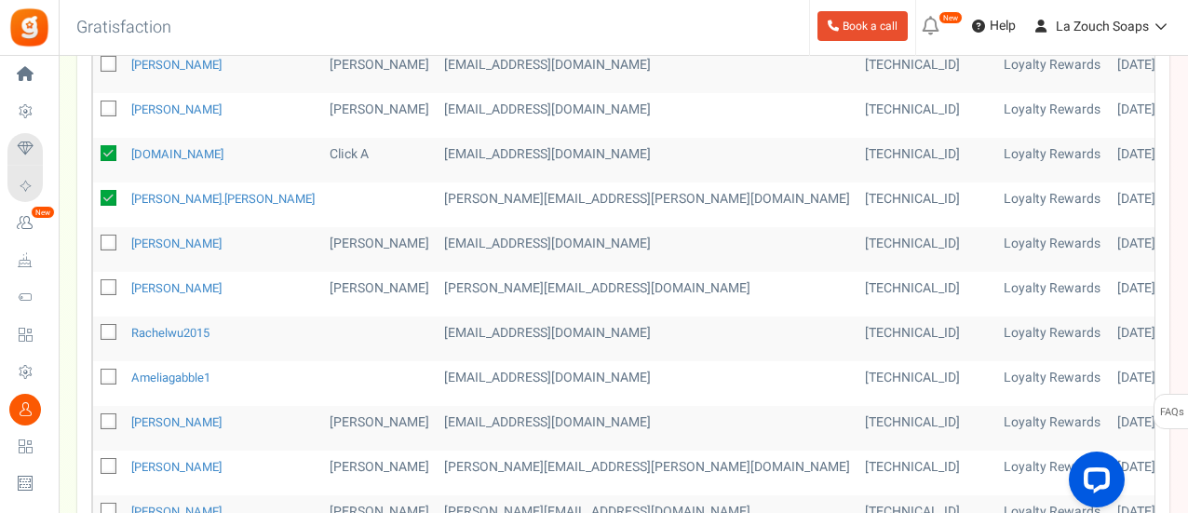
click at [106, 327] on icon at bounding box center [109, 333] width 12 height 12
click at [94, 328] on input "checkbox" at bounding box center [88, 334] width 12 height 12
checkbox input "true"
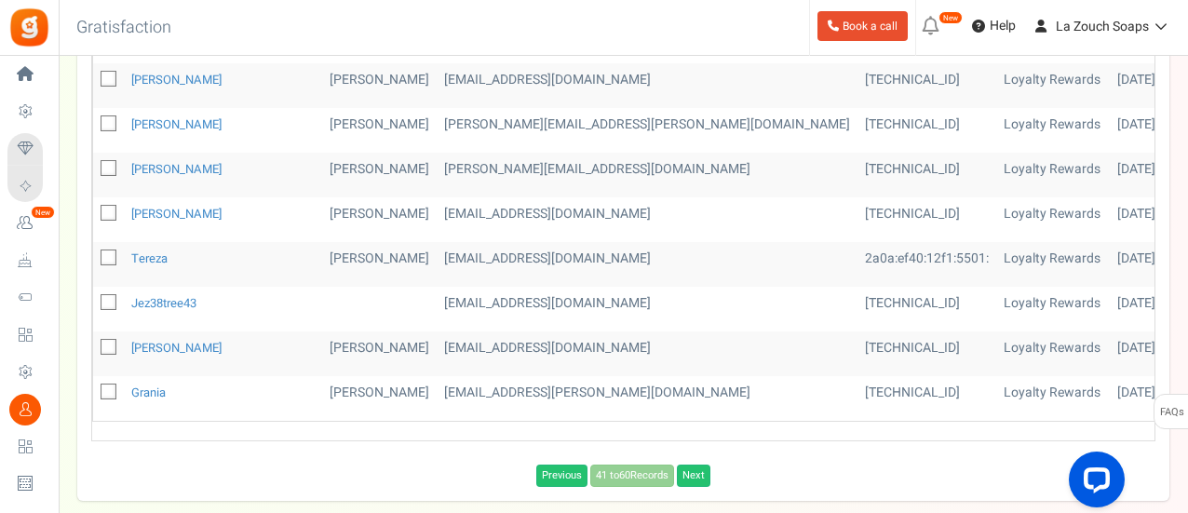
scroll to position [931, 0]
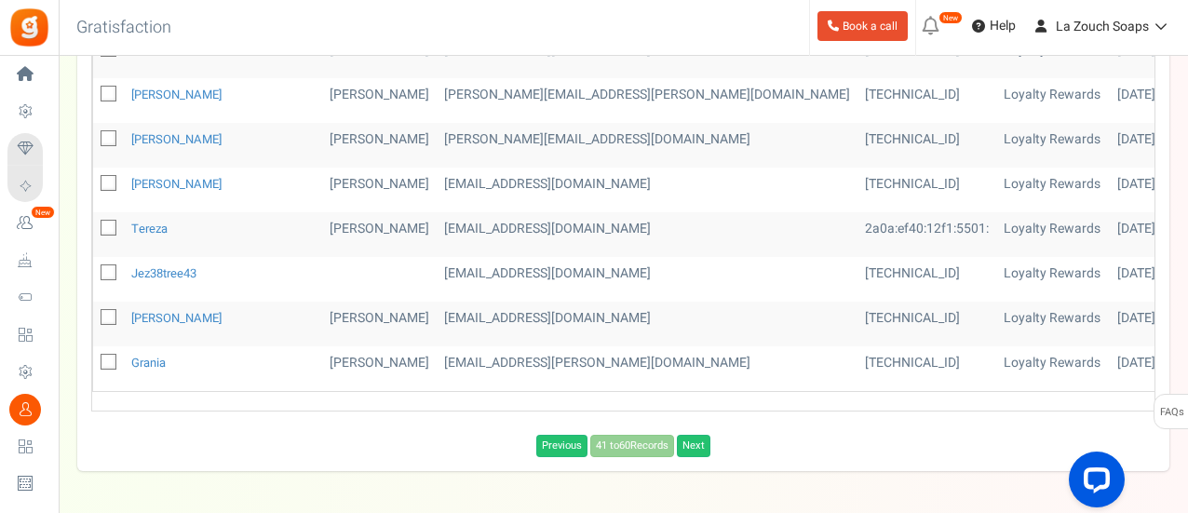
click at [112, 267] on icon at bounding box center [109, 273] width 12 height 12
click at [94, 268] on input "checkbox" at bounding box center [88, 274] width 12 height 12
checkbox input "true"
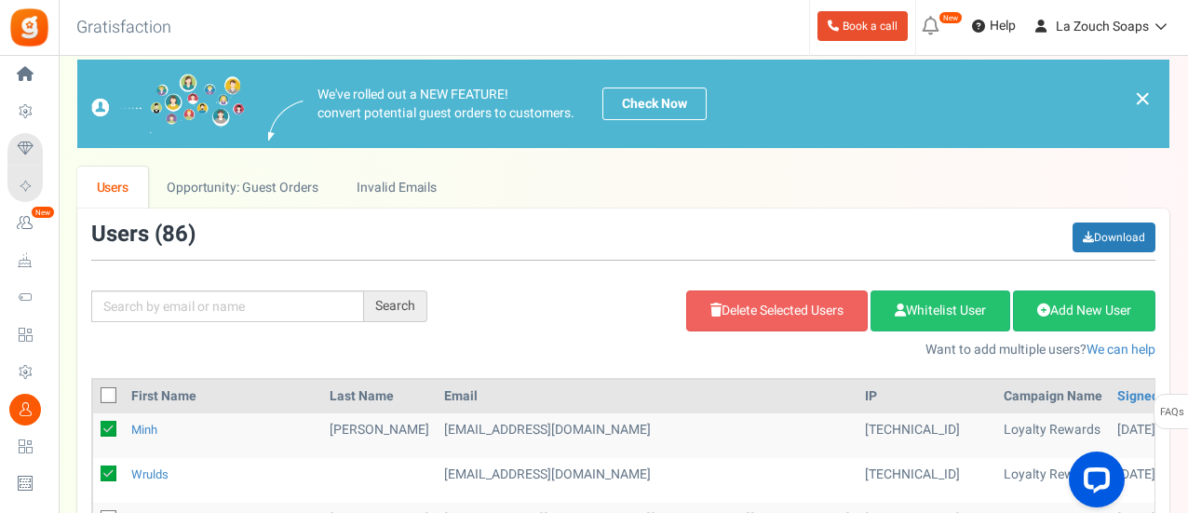
scroll to position [0, 0]
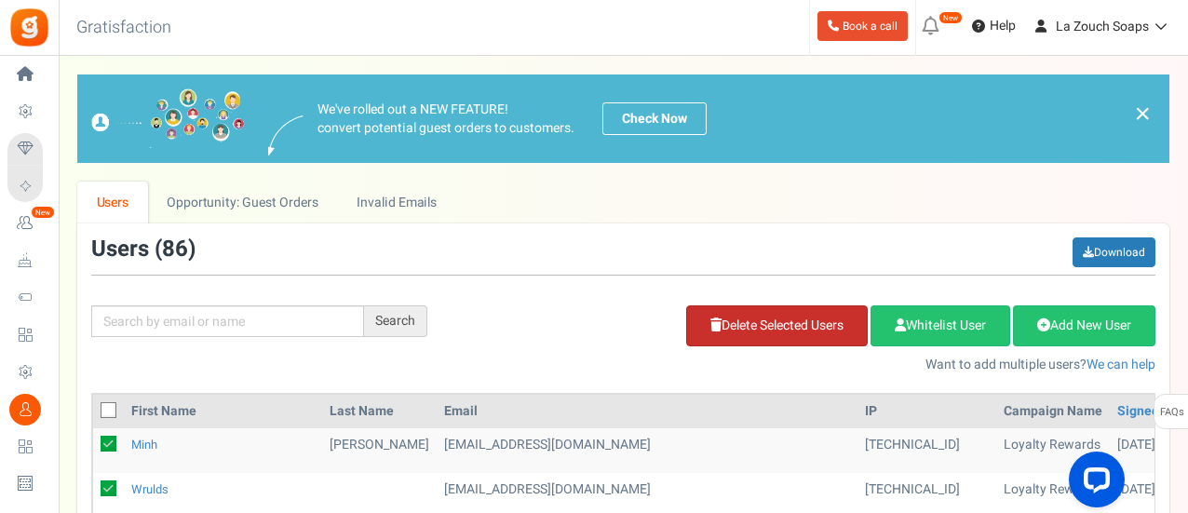
click at [789, 326] on link "Delete Selected Users" at bounding box center [777, 325] width 182 height 41
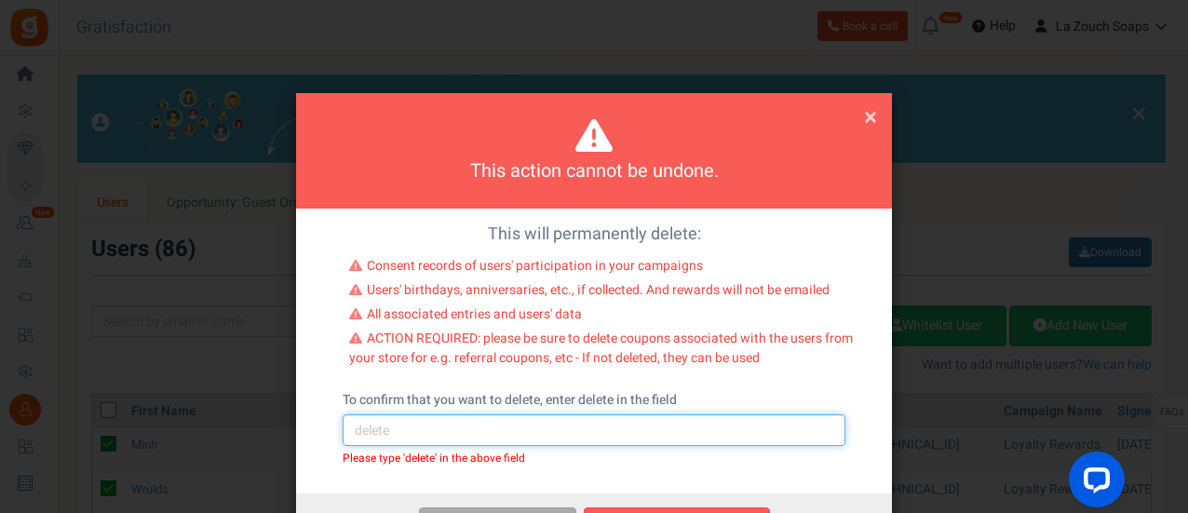
click at [682, 425] on input "text" at bounding box center [594, 430] width 503 height 32
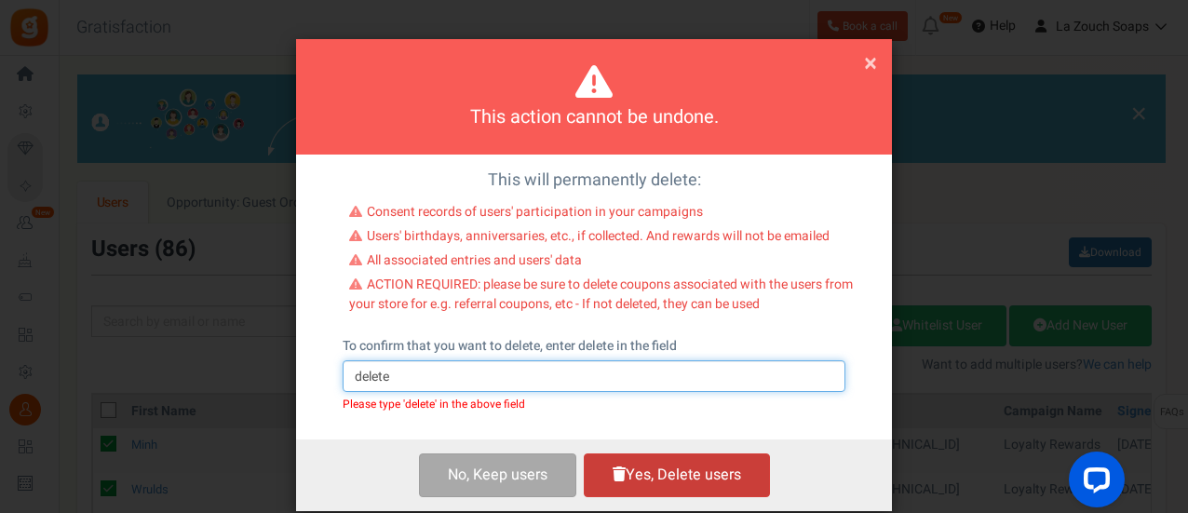
scroll to position [79, 0]
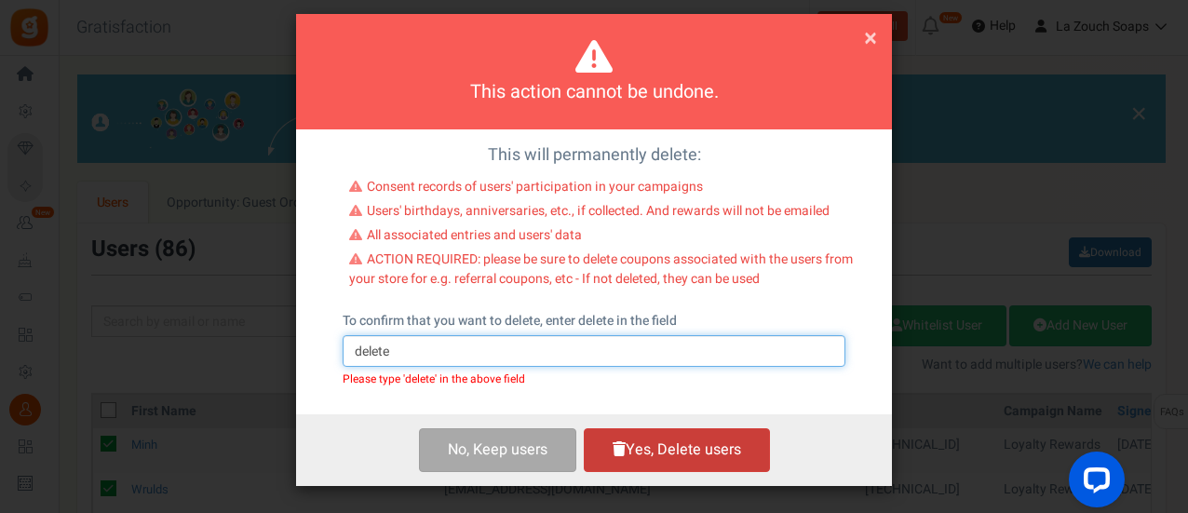
type input "delete"
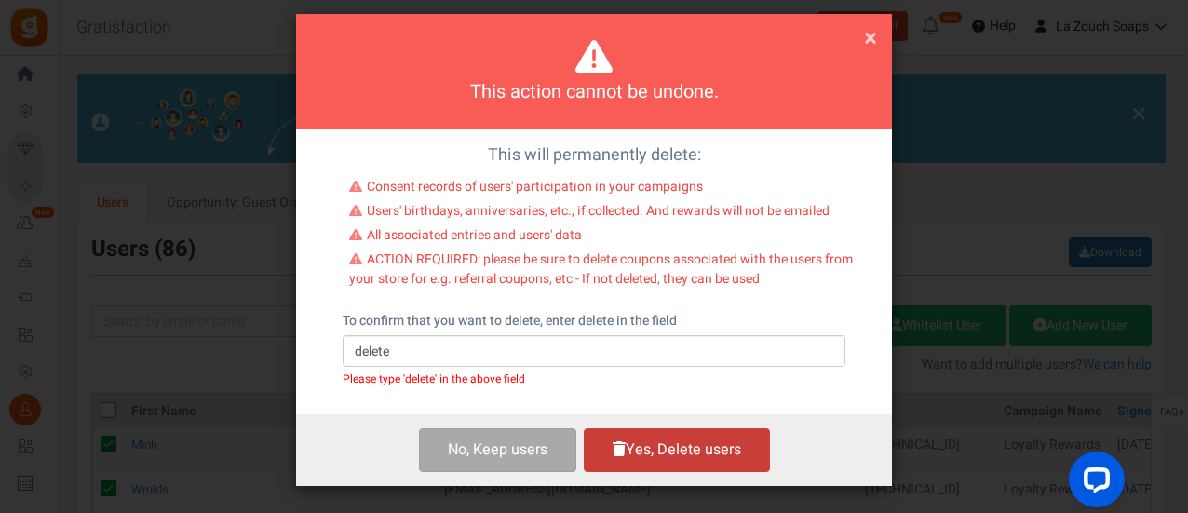
click at [683, 446] on button "Yes, Delete users" at bounding box center [677, 450] width 186 height 44
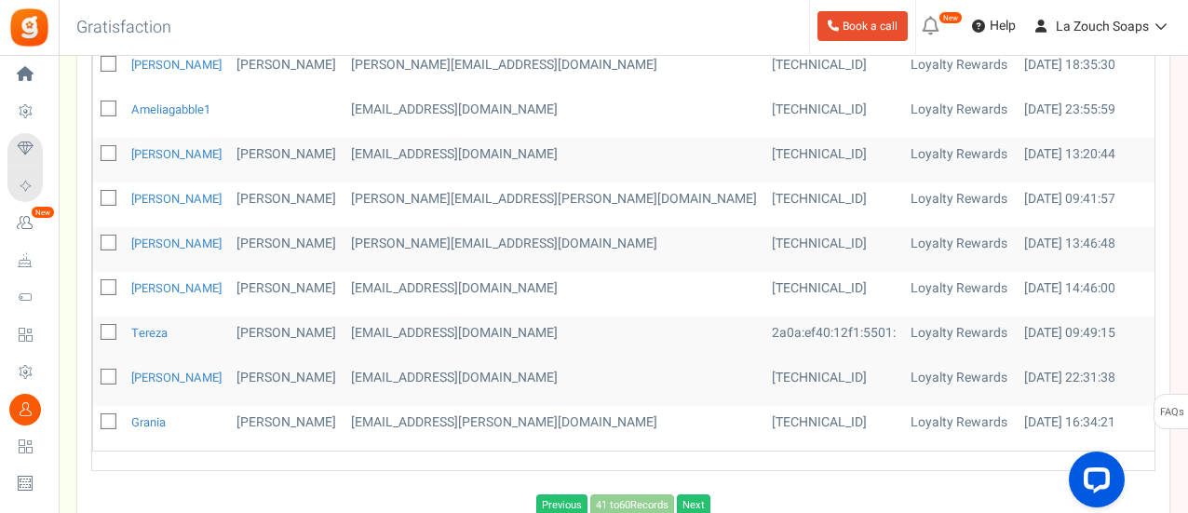
scroll to position [652, 0]
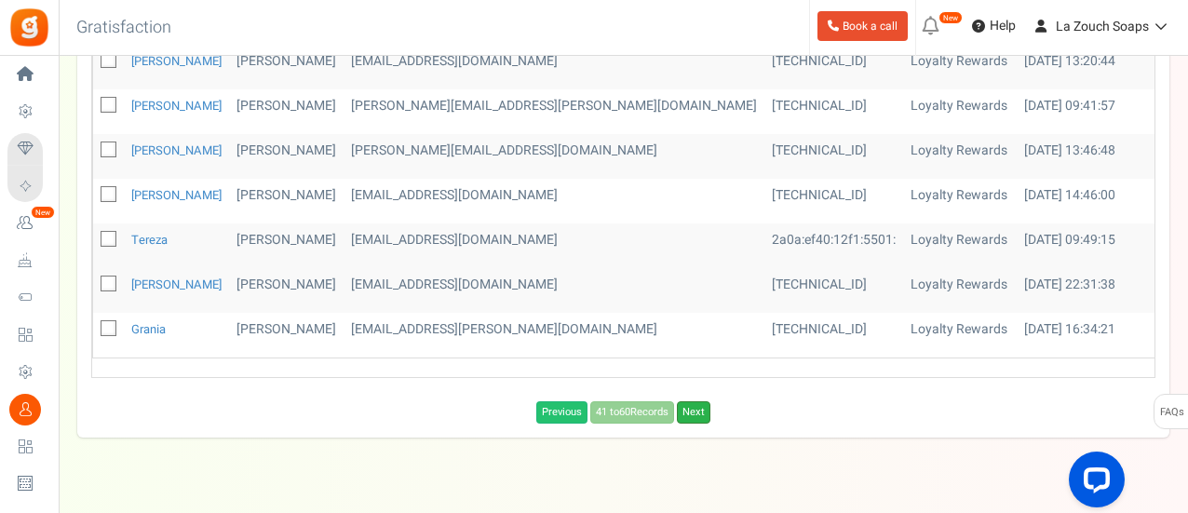
click at [701, 410] on link "Next" at bounding box center [694, 412] width 34 height 22
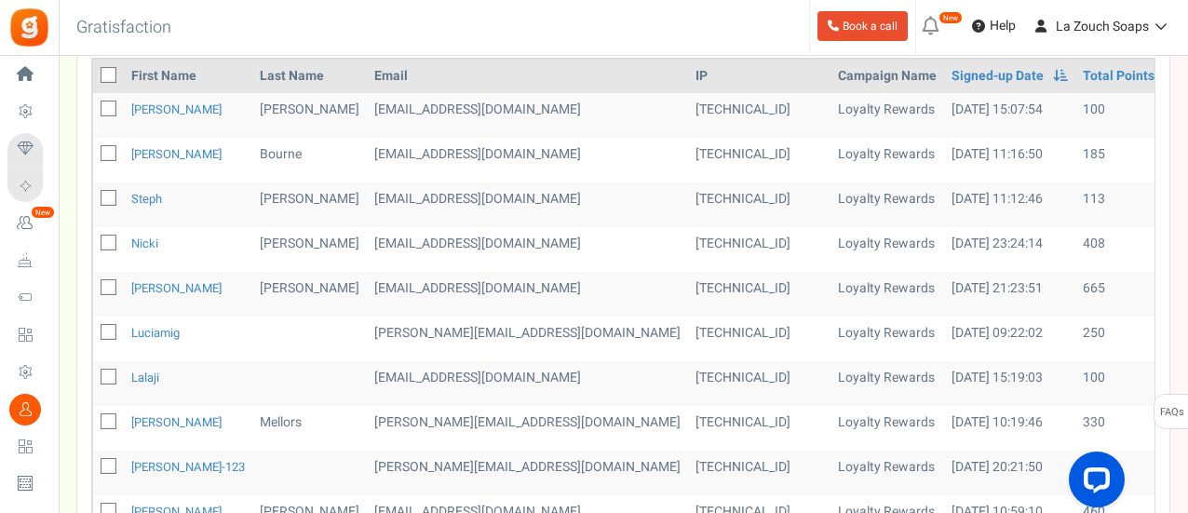
scroll to position [372, 0]
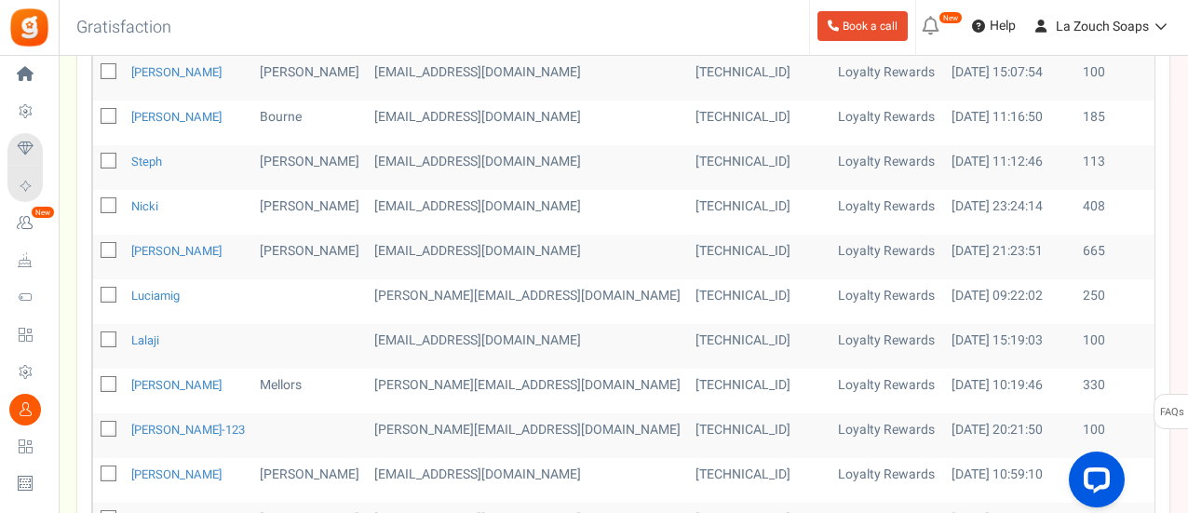
click at [106, 334] on icon at bounding box center [109, 340] width 12 height 12
click at [94, 335] on input "checkbox" at bounding box center [88, 341] width 12 height 12
checkbox input "true"
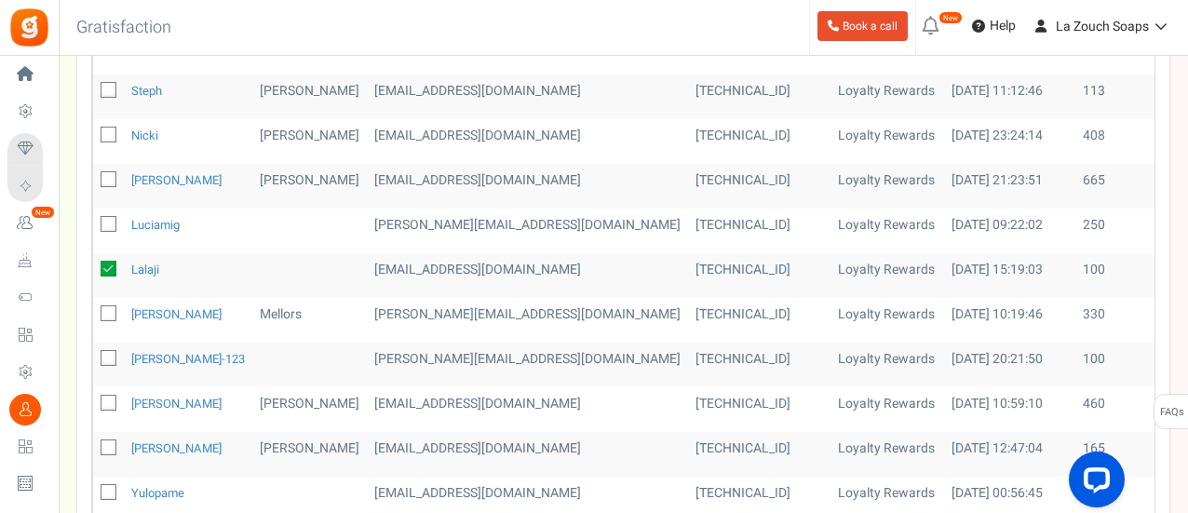
scroll to position [465, 0]
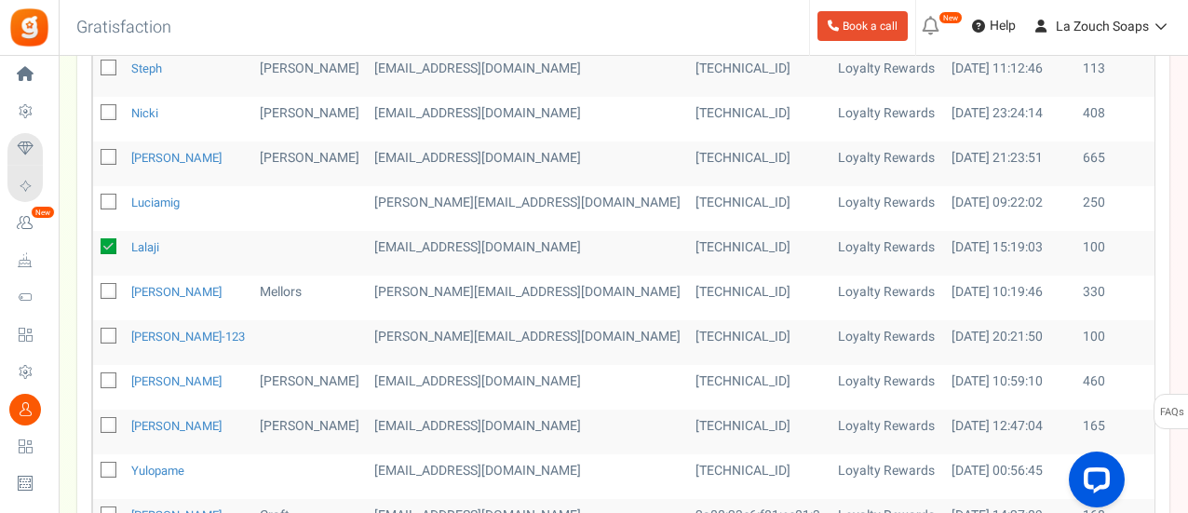
click at [104, 330] on icon at bounding box center [109, 336] width 12 height 12
click at [94, 331] on input "checkbox" at bounding box center [88, 337] width 12 height 12
checkbox input "true"
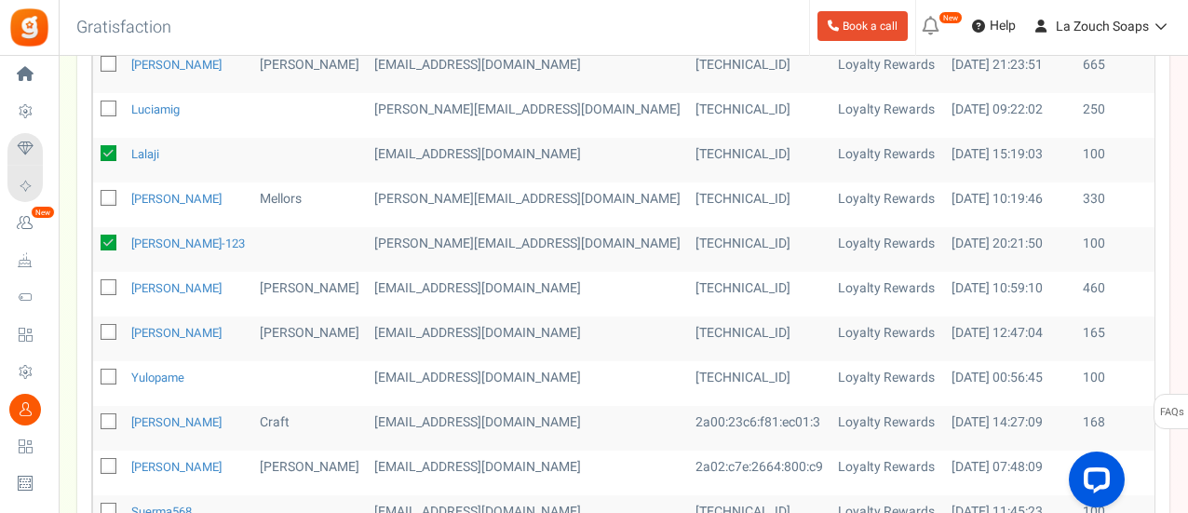
scroll to position [652, 0]
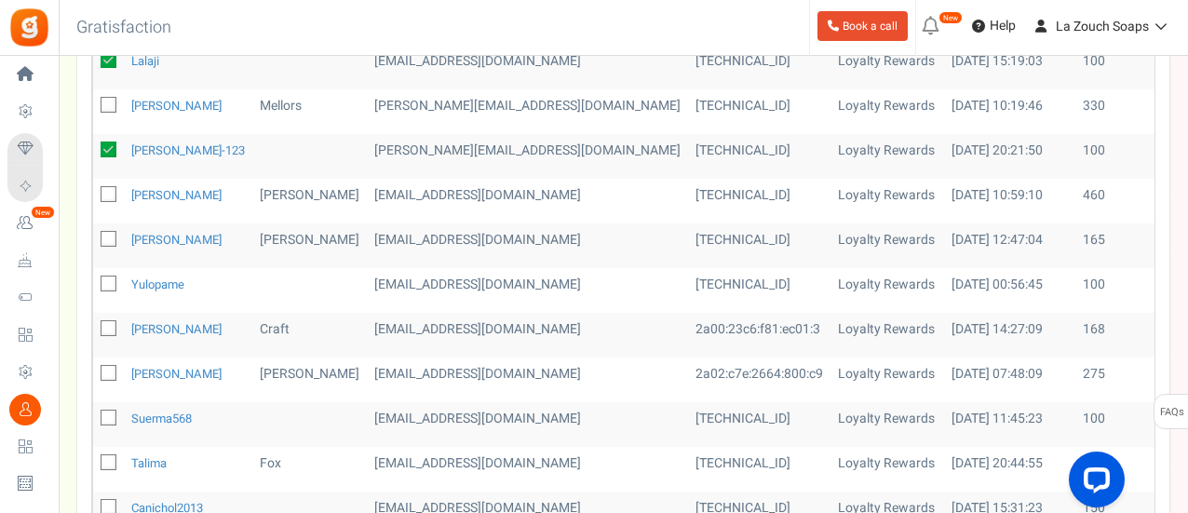
click at [108, 278] on icon at bounding box center [109, 284] width 12 height 12
click at [94, 279] on input "checkbox" at bounding box center [88, 285] width 12 height 12
checkbox input "true"
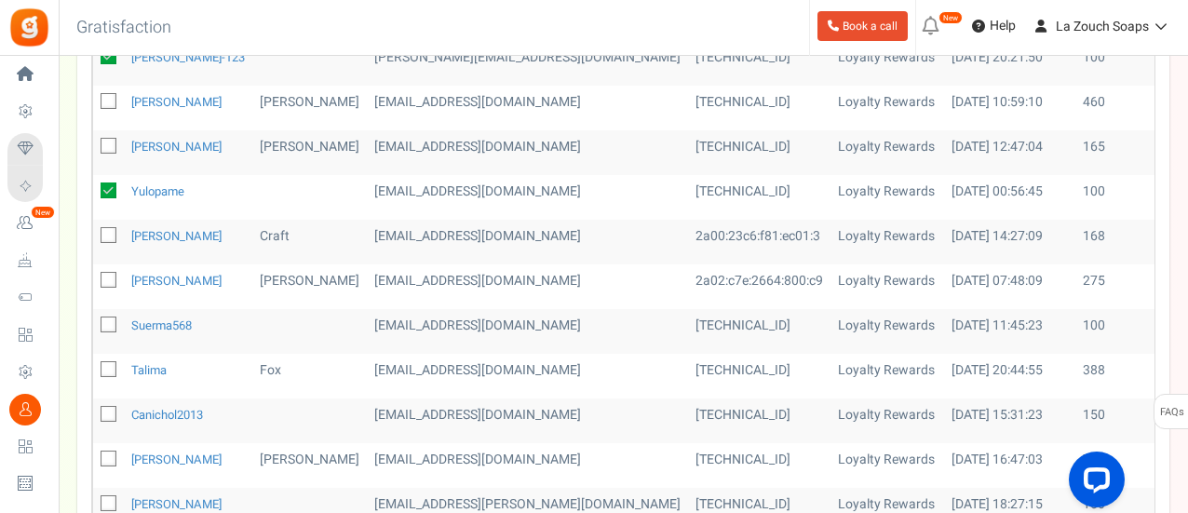
click at [104, 319] on icon at bounding box center [109, 325] width 12 height 12
click at [94, 320] on input "checkbox" at bounding box center [88, 326] width 12 height 12
checkbox input "true"
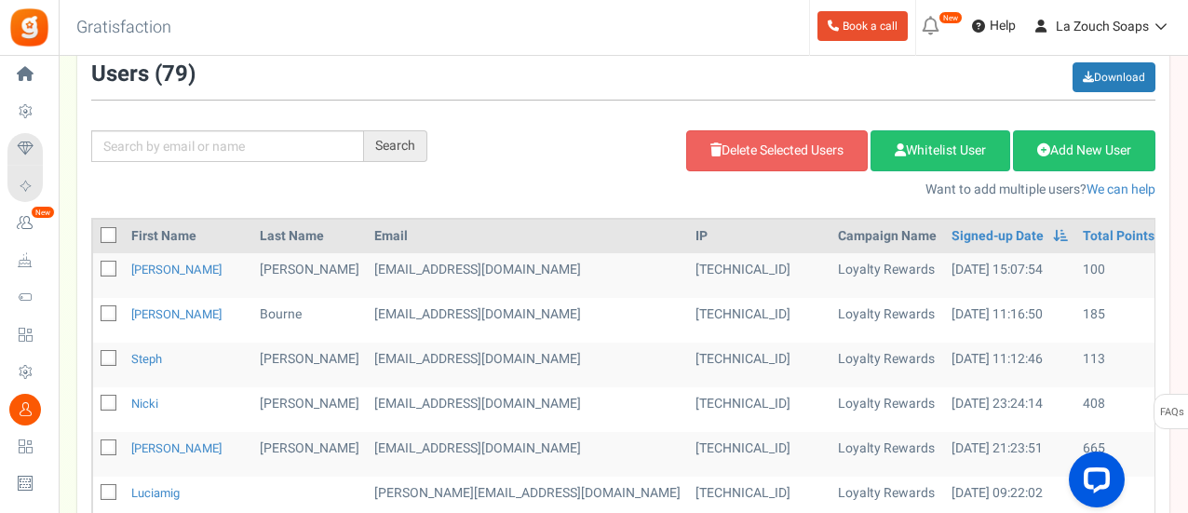
scroll to position [93, 0]
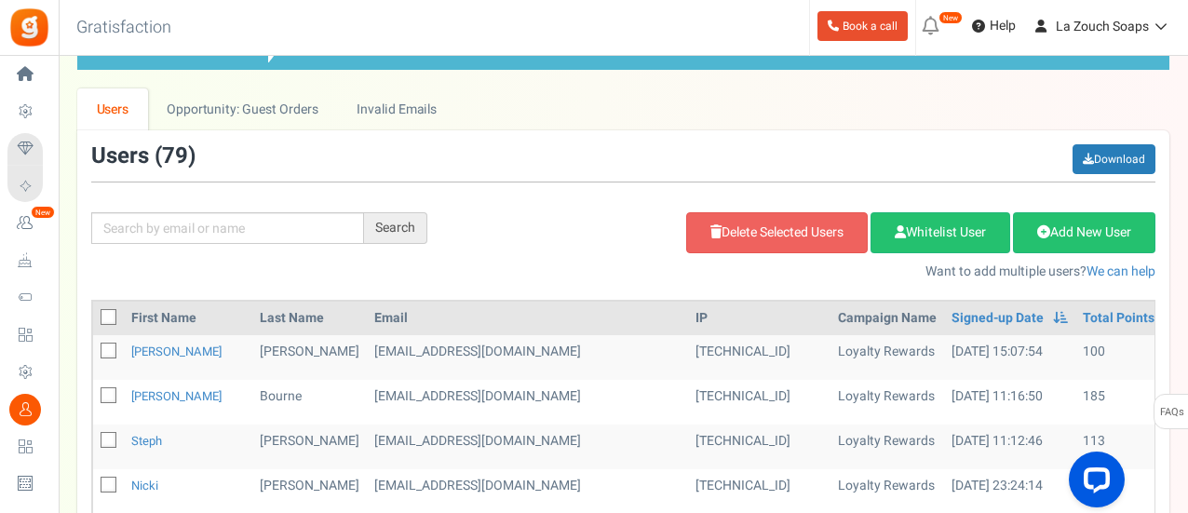
click at [743, 209] on div "Add Etsy Order Delete Selected Users Import Users Spam Protection Subtract Poin…" at bounding box center [805, 241] width 728 height 80
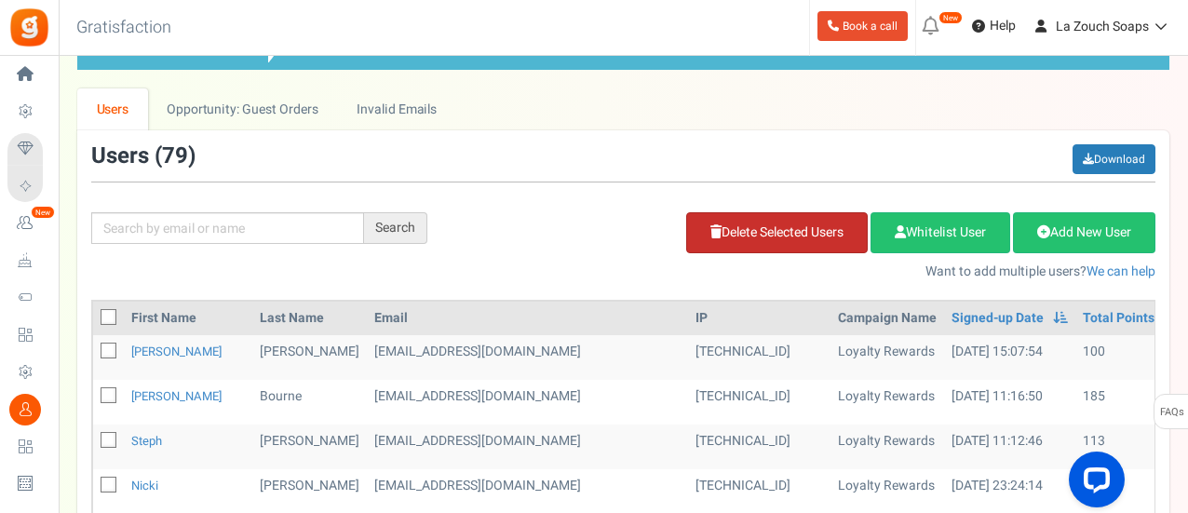
click at [735, 231] on link "Delete Selected Users" at bounding box center [777, 232] width 182 height 41
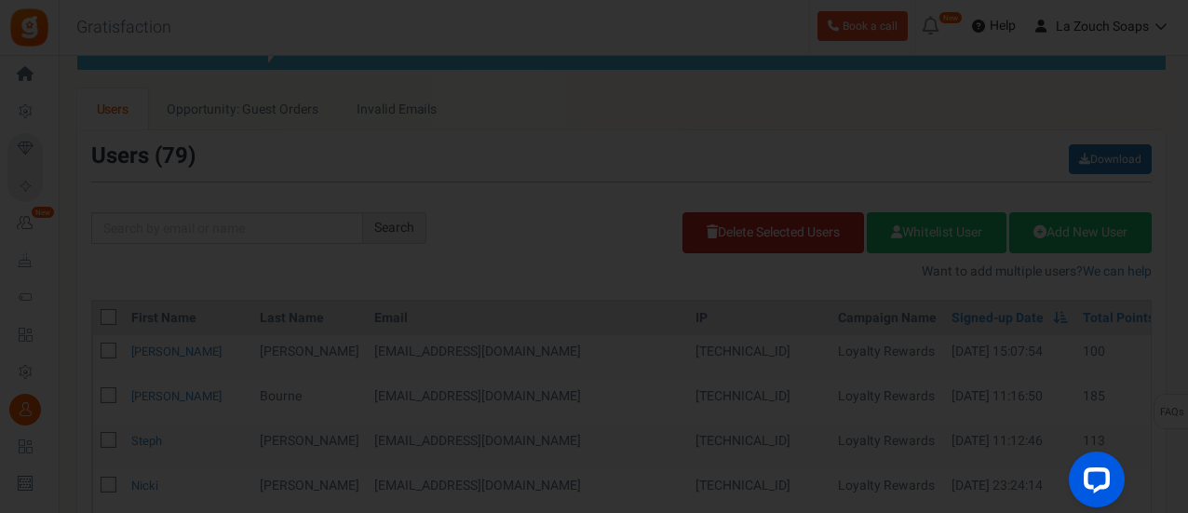
scroll to position [0, 0]
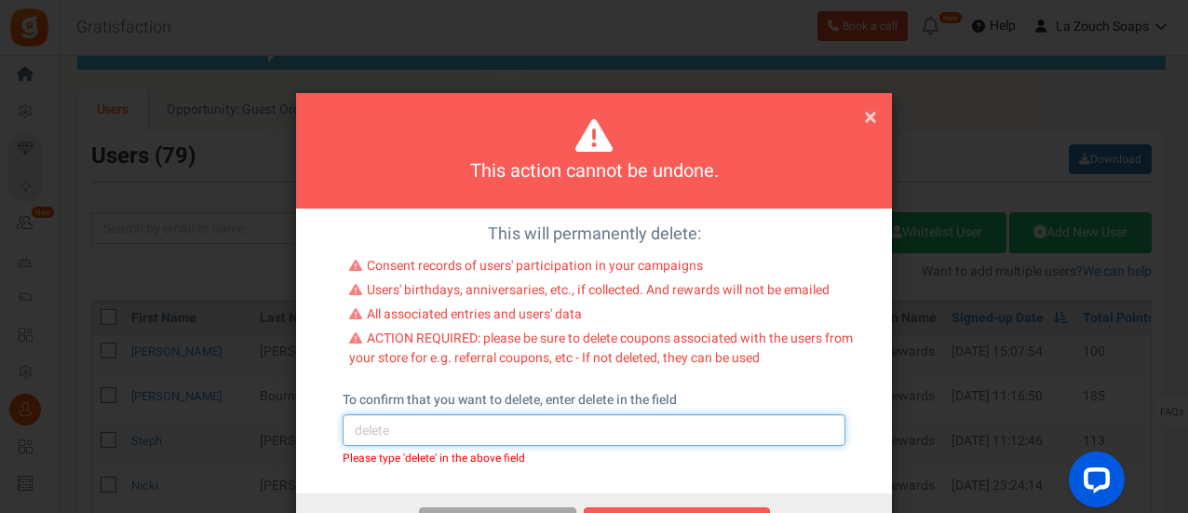
click at [567, 431] on input "text" at bounding box center [594, 430] width 503 height 32
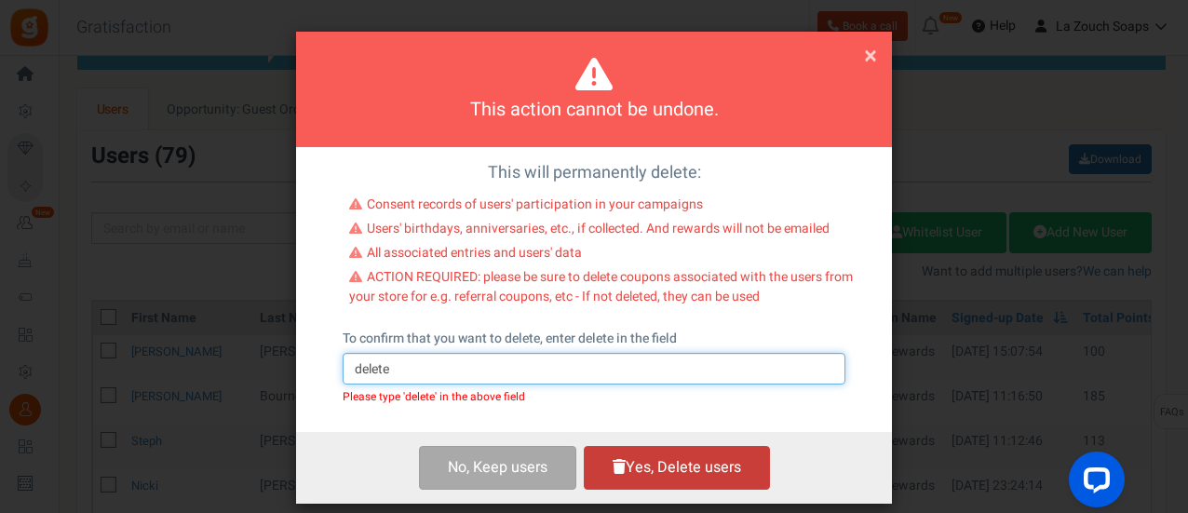
scroll to position [79, 0]
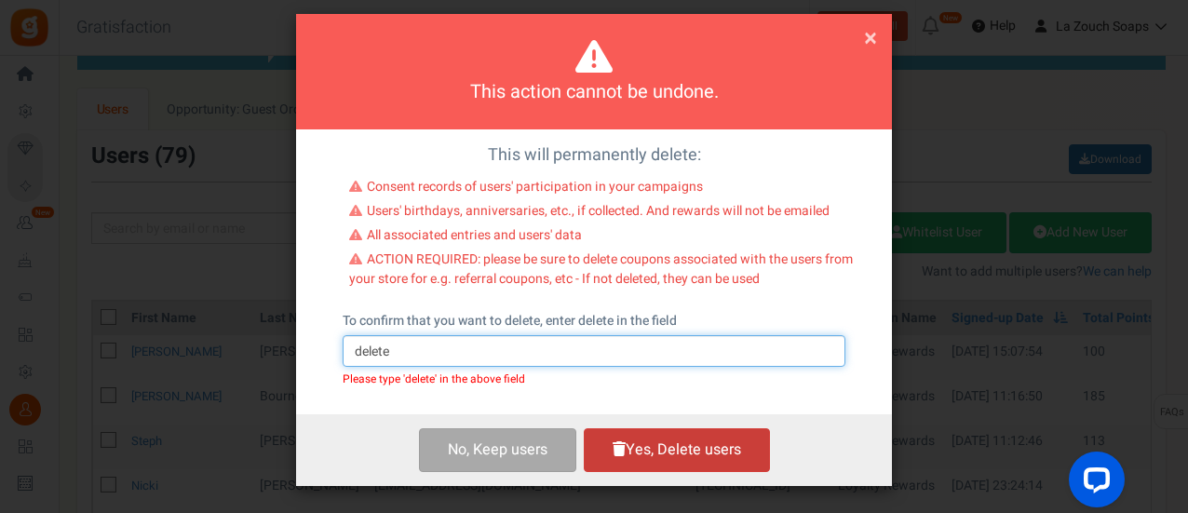
type input "delete"
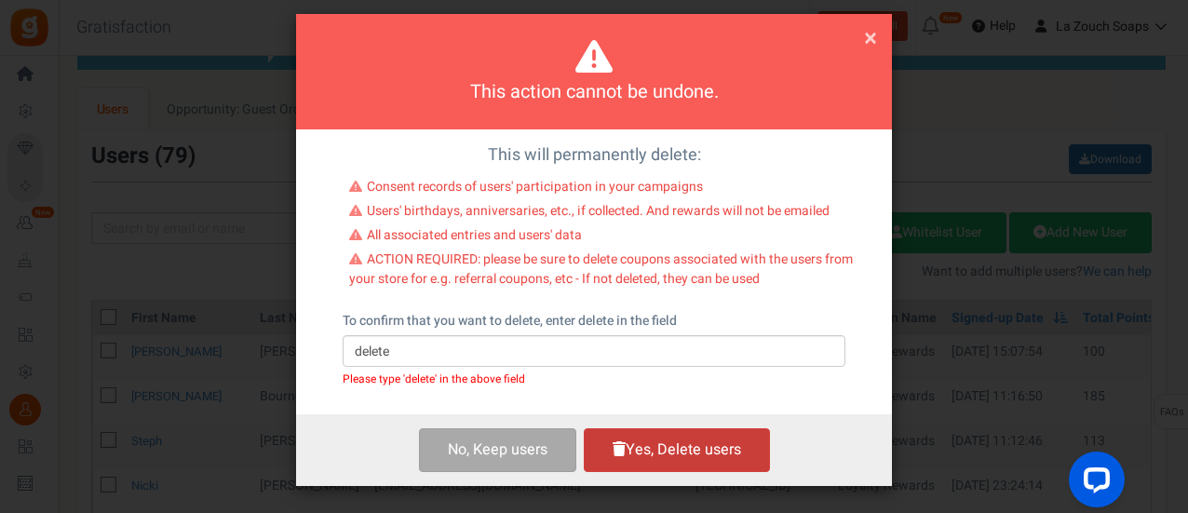
click at [680, 446] on button "Yes, Delete users" at bounding box center [677, 450] width 186 height 44
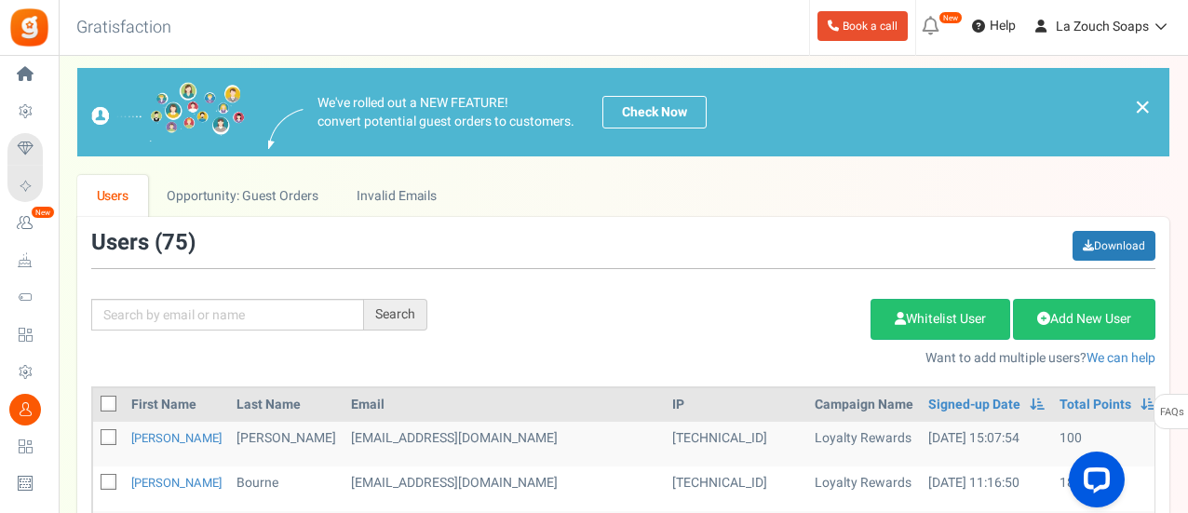
scroll to position [0, 0]
